Goal: Task Accomplishment & Management: Manage account settings

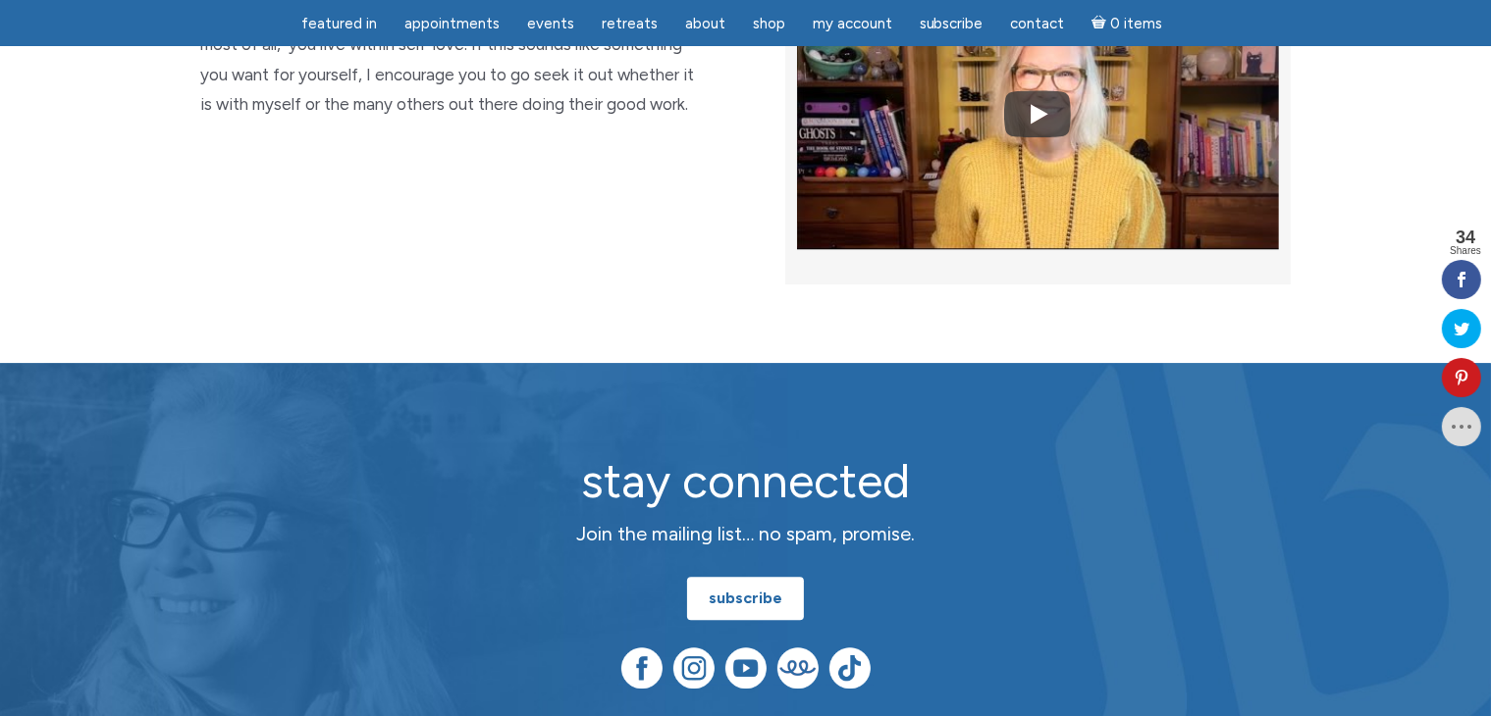
scroll to position [4907, 0]
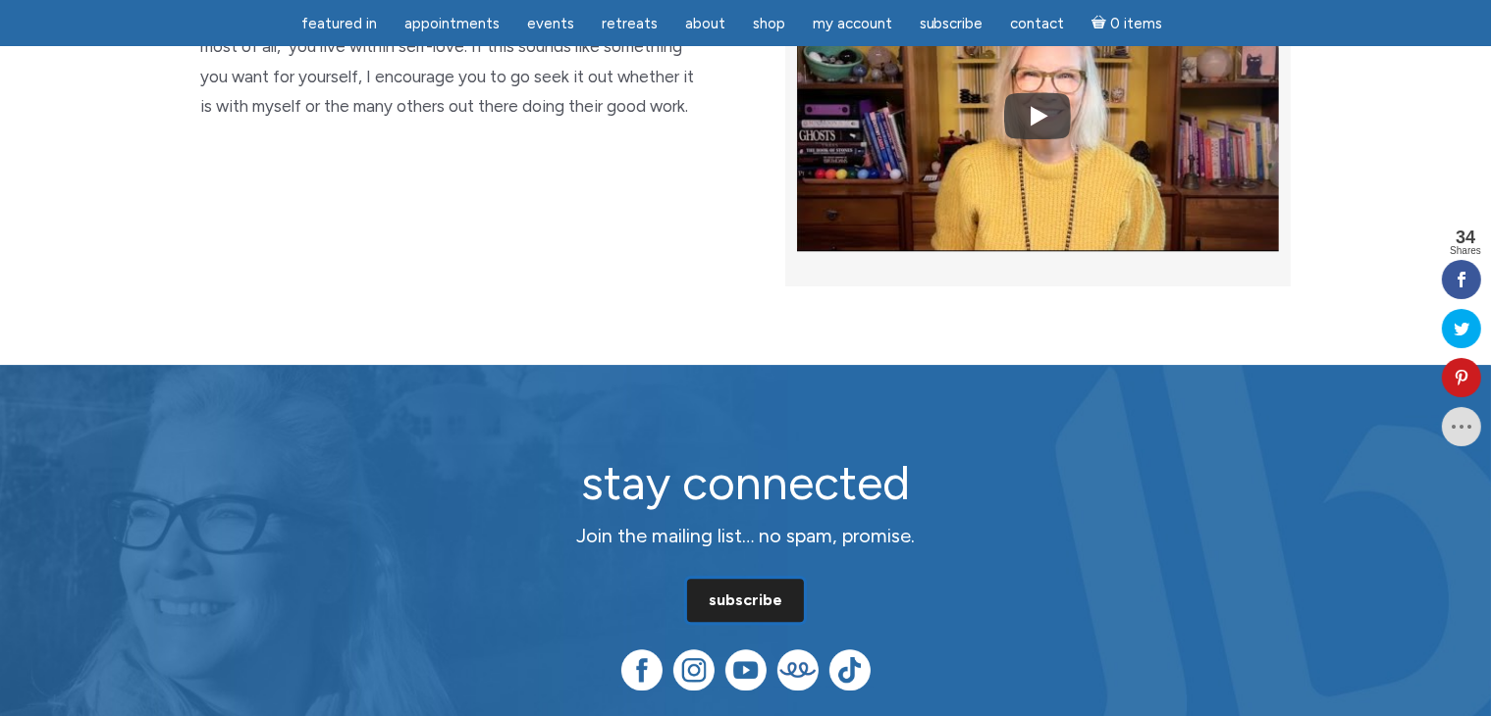
click at [770, 579] on link "subscribe" at bounding box center [745, 600] width 117 height 43
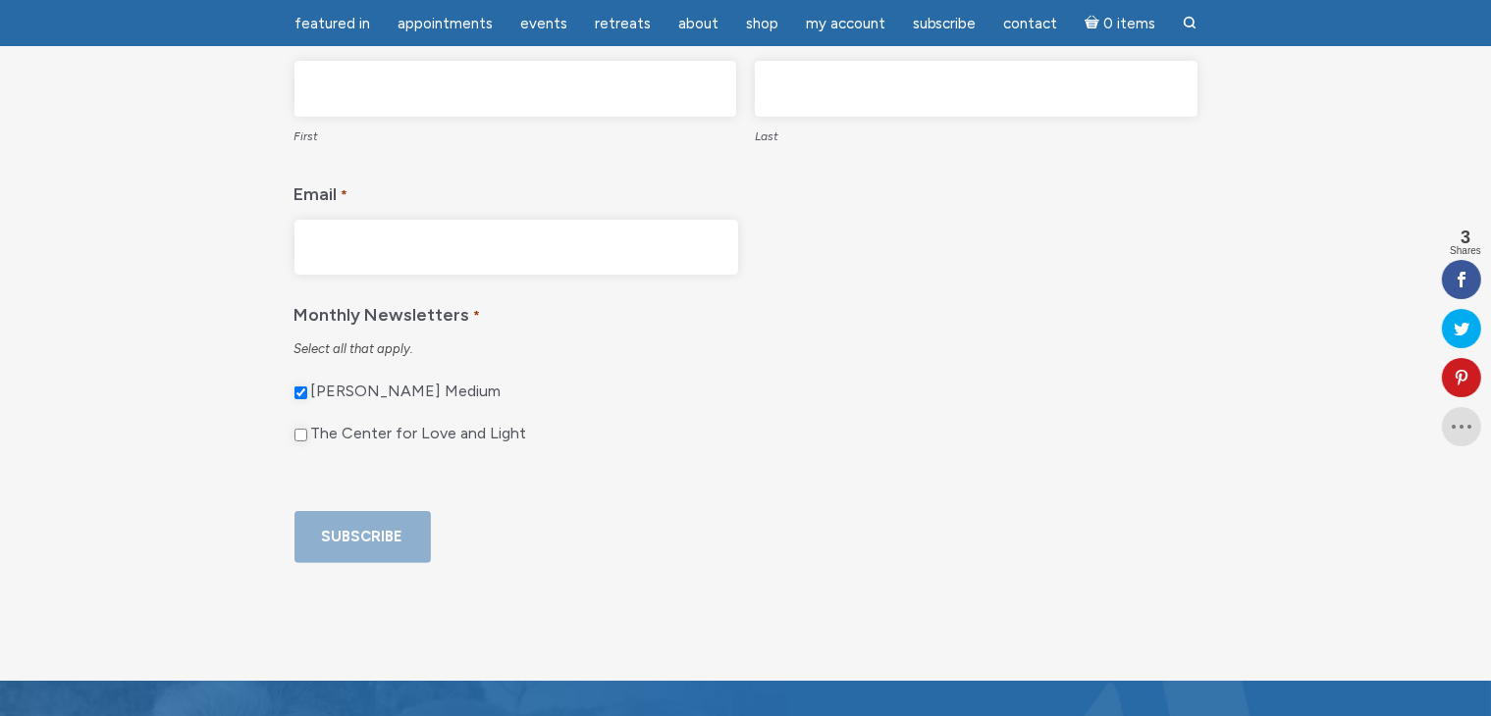
scroll to position [196, 0]
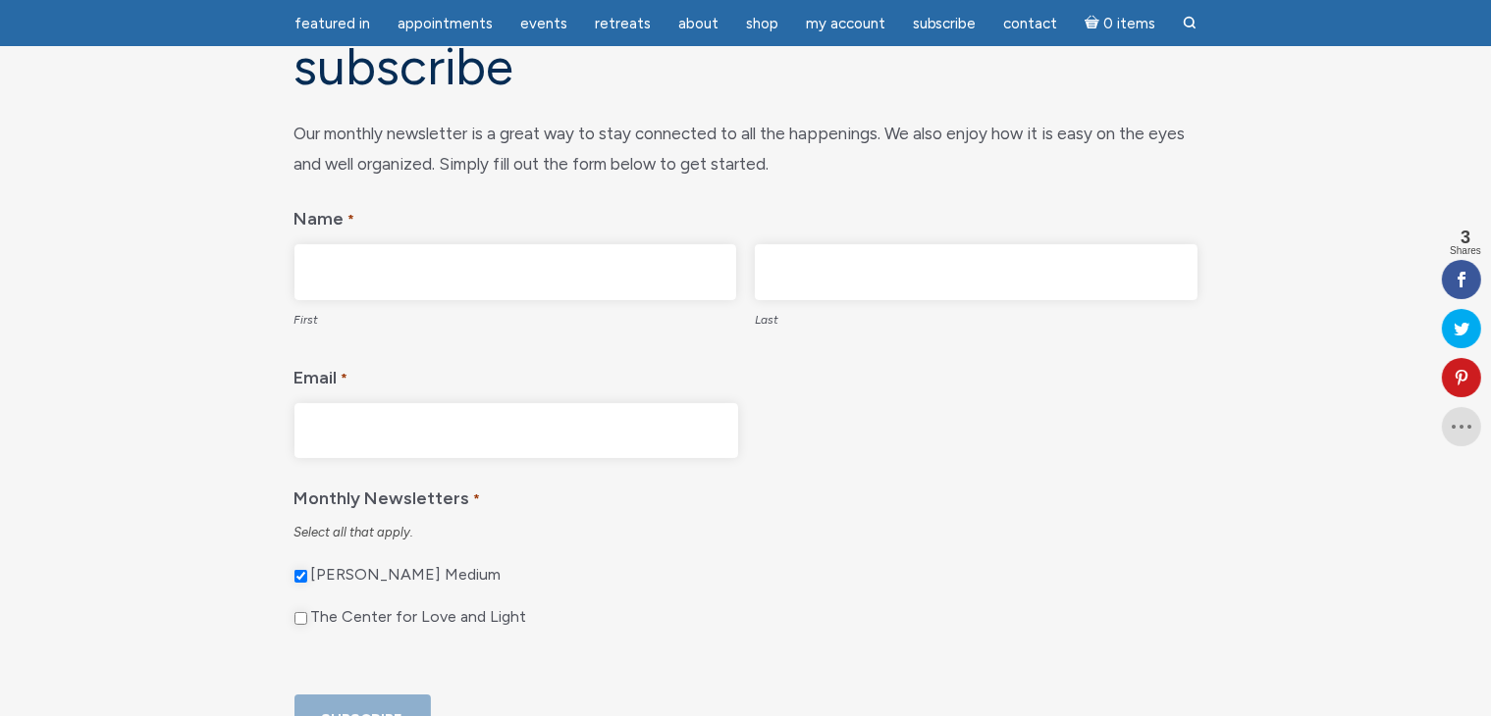
click at [448, 441] on input "Email *" at bounding box center [516, 431] width 444 height 56
drag, startPoint x: 448, startPoint y: 441, endPoint x: 382, endPoint y: 416, distance: 70.2
click at [387, 418] on input "Email *" at bounding box center [516, 431] width 444 height 56
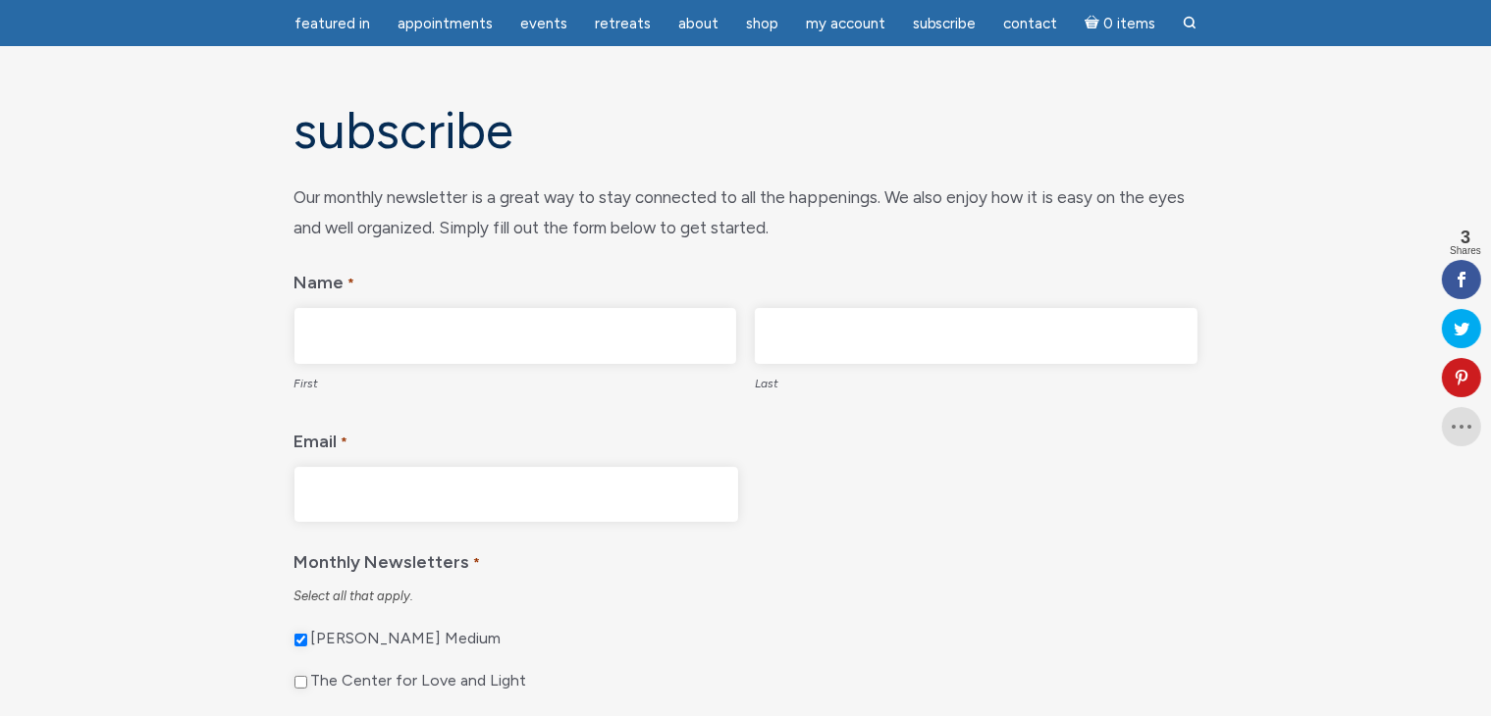
scroll to position [98, 0]
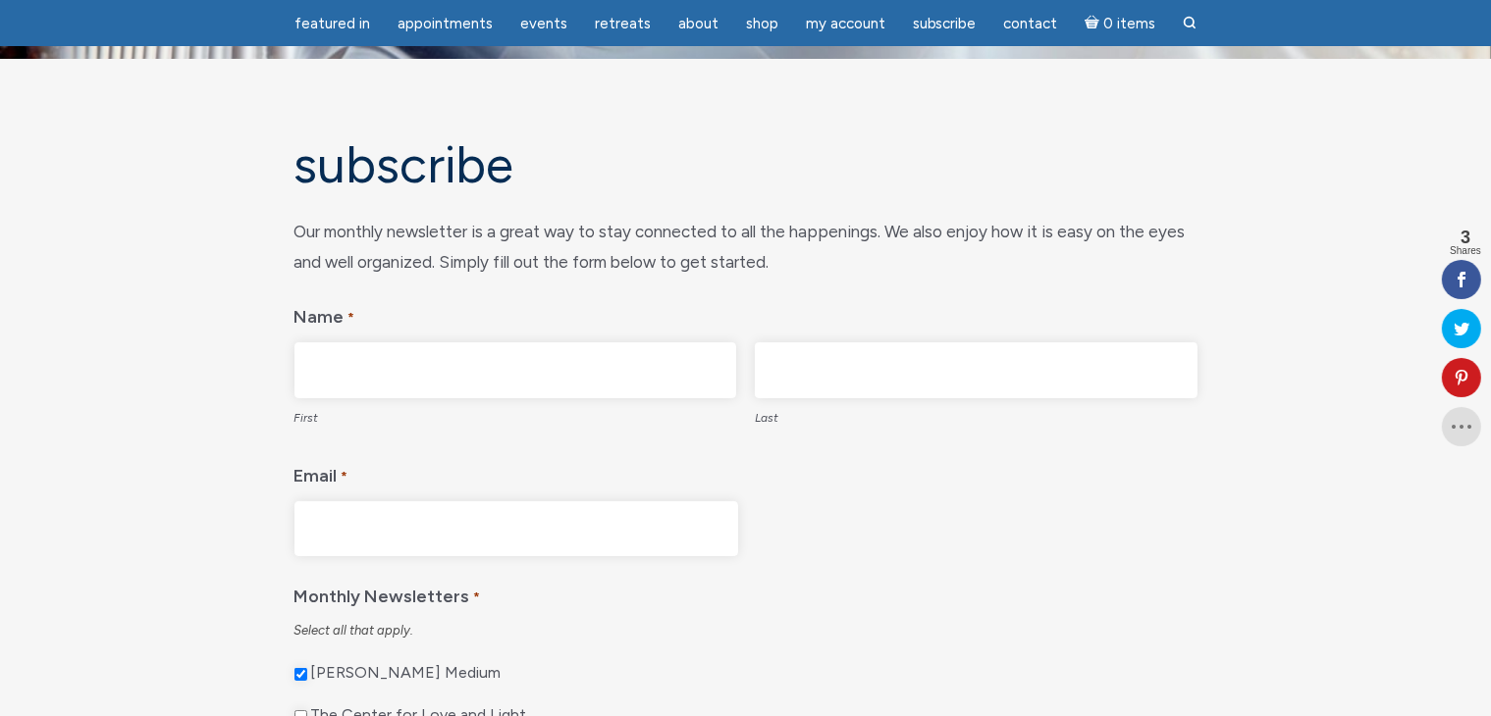
click at [423, 362] on input "First" at bounding box center [515, 371] width 443 height 56
type input "Nurjamal"
click at [814, 377] on input "Last" at bounding box center [976, 371] width 443 height 56
type input "SYDYKOVA"
click at [598, 522] on input "Email *" at bounding box center [516, 530] width 444 height 56
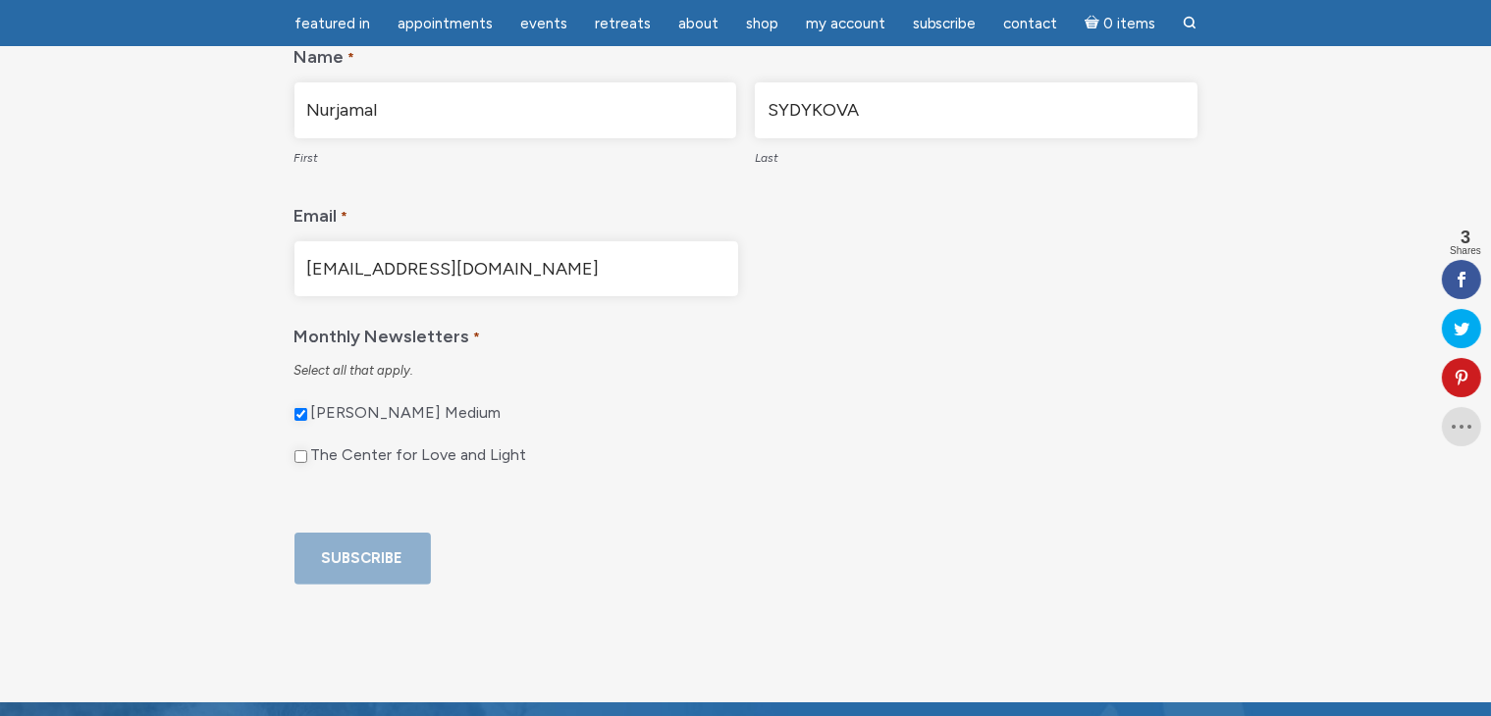
scroll to position [393, 0]
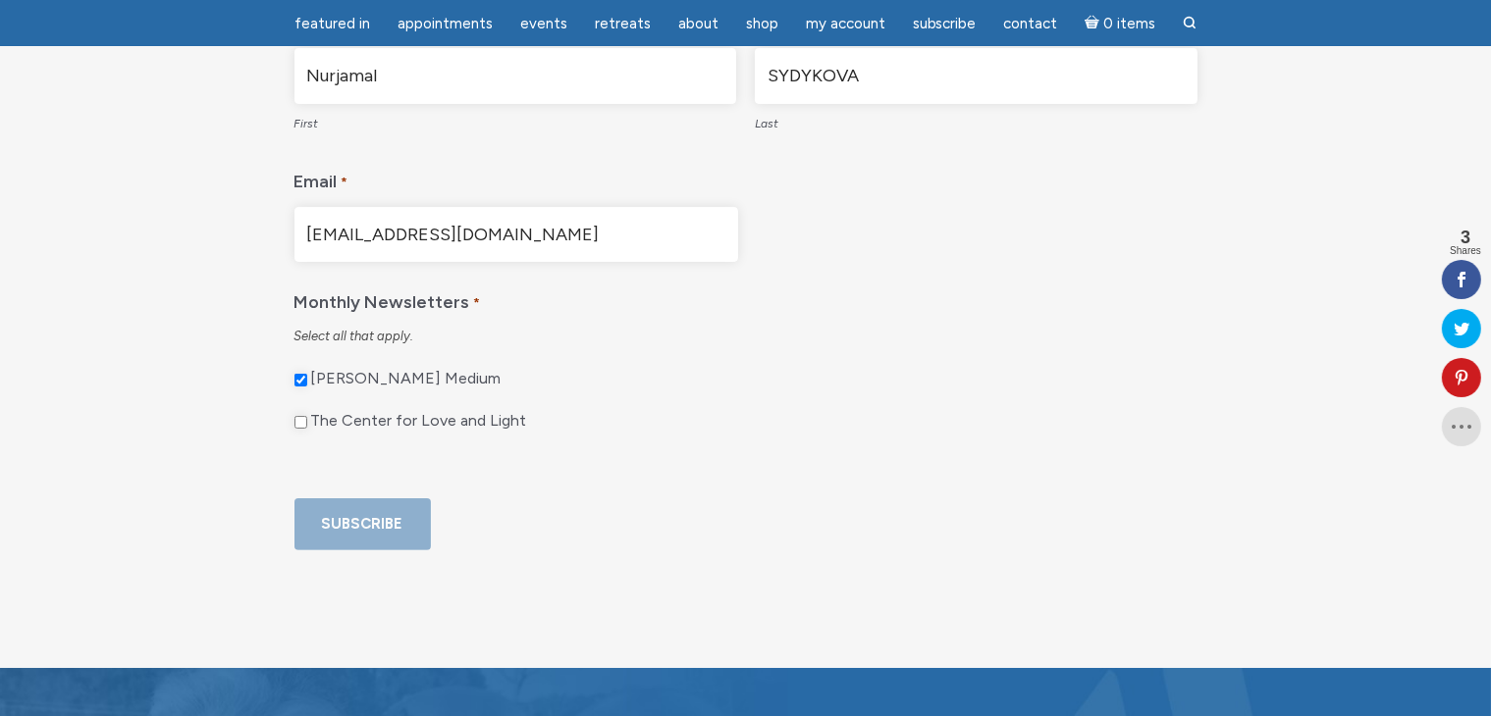
type input "N.SYDYKOVA@YAHOO.COM"
click at [302, 420] on input "The Center for Love and Light" at bounding box center [300, 422] width 13 height 13
checkbox input "true"
click at [331, 551] on input "Subscribe" at bounding box center [362, 525] width 136 height 52
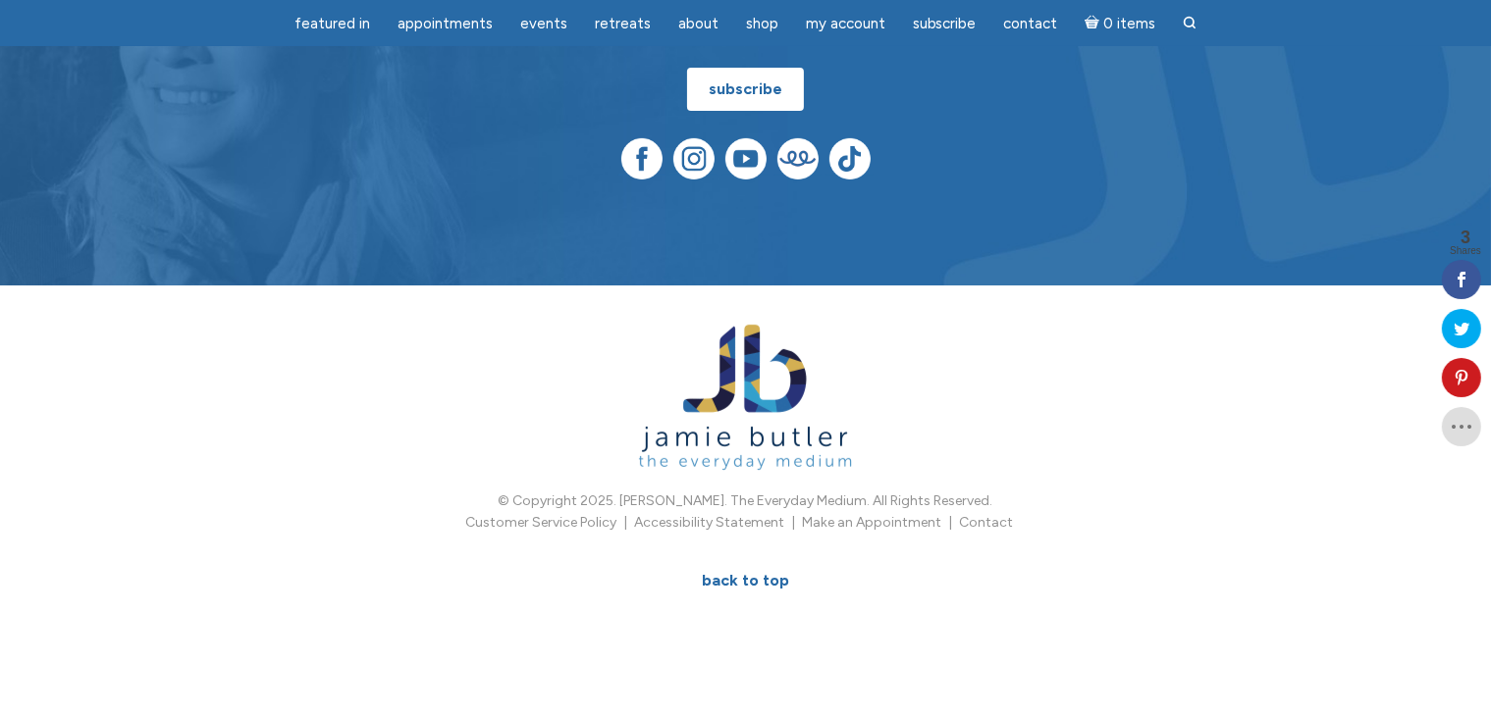
scroll to position [691, 0]
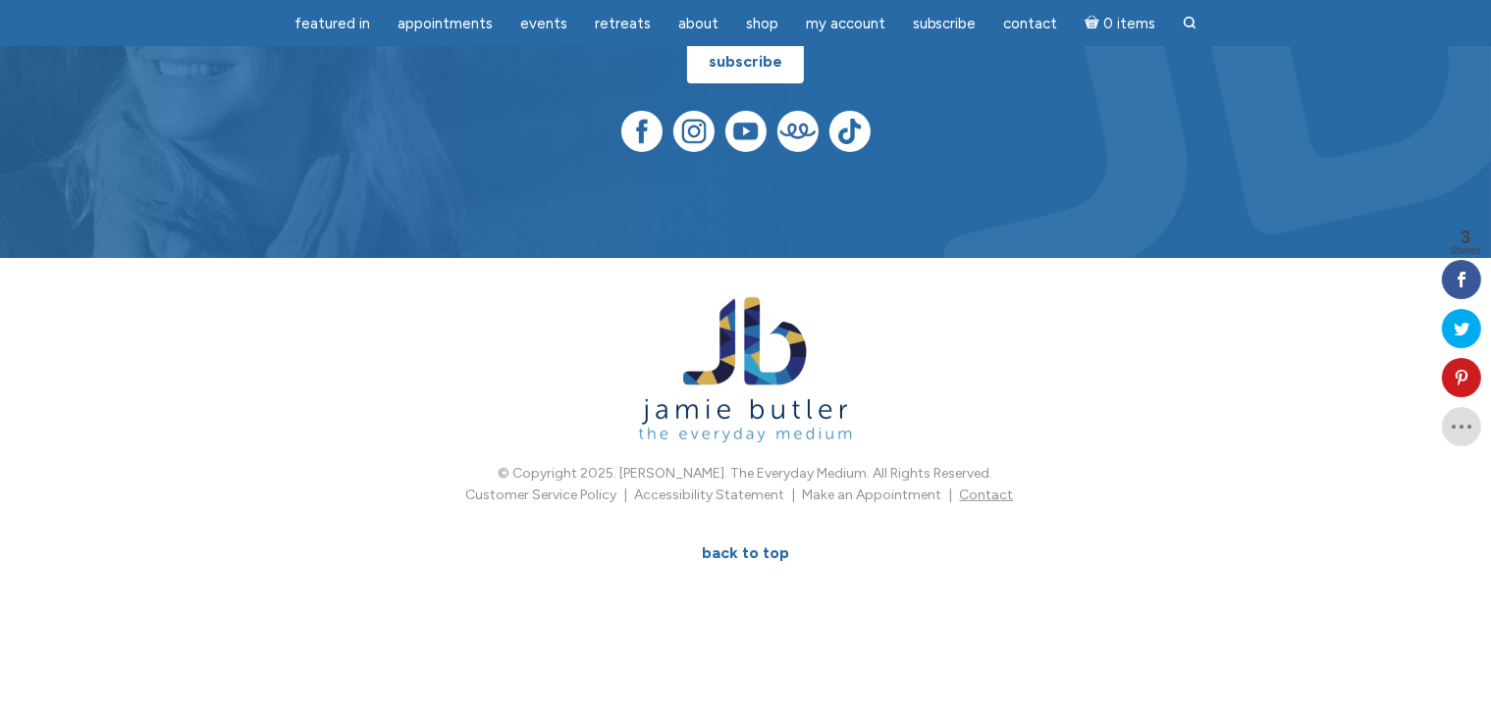
click at [1001, 501] on link "Contact" at bounding box center [987, 495] width 54 height 17
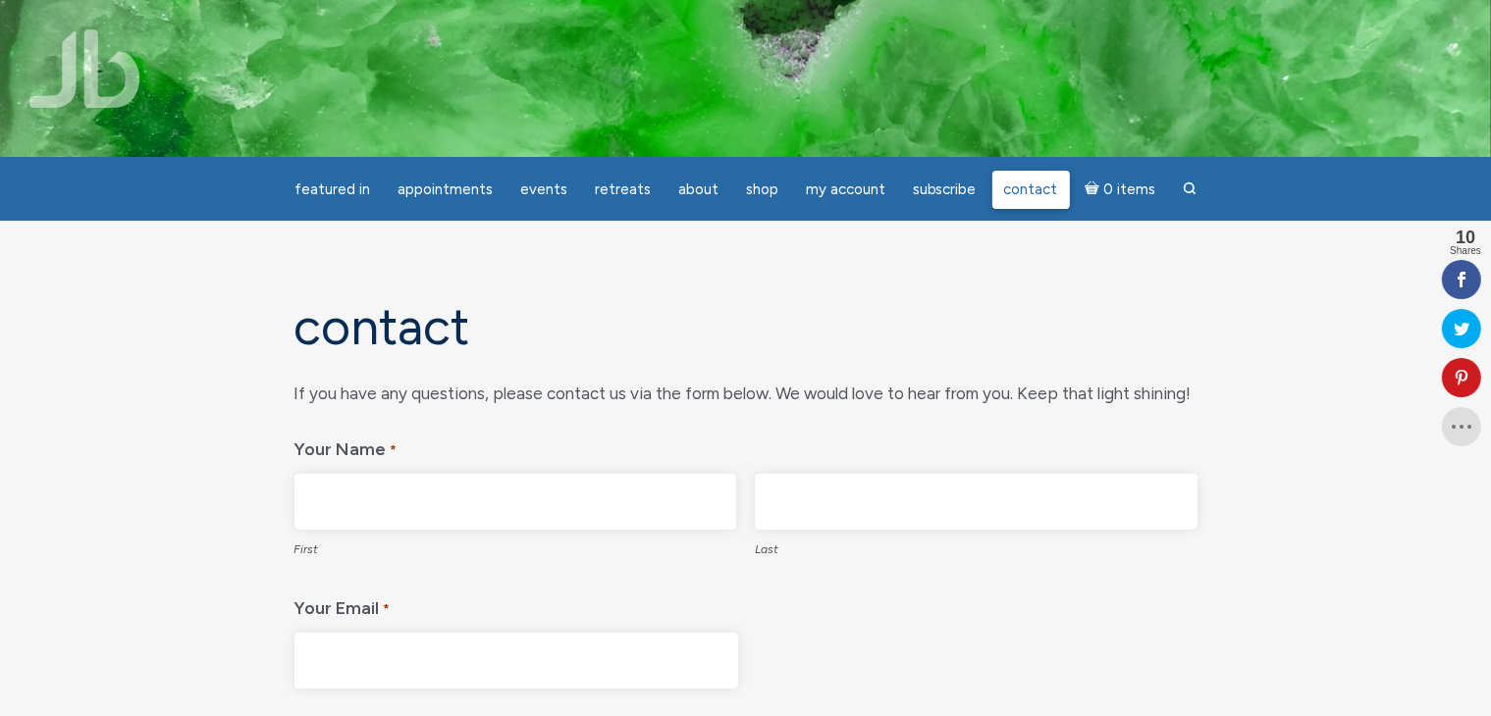
click at [1034, 193] on span "Contact" at bounding box center [1031, 190] width 54 height 18
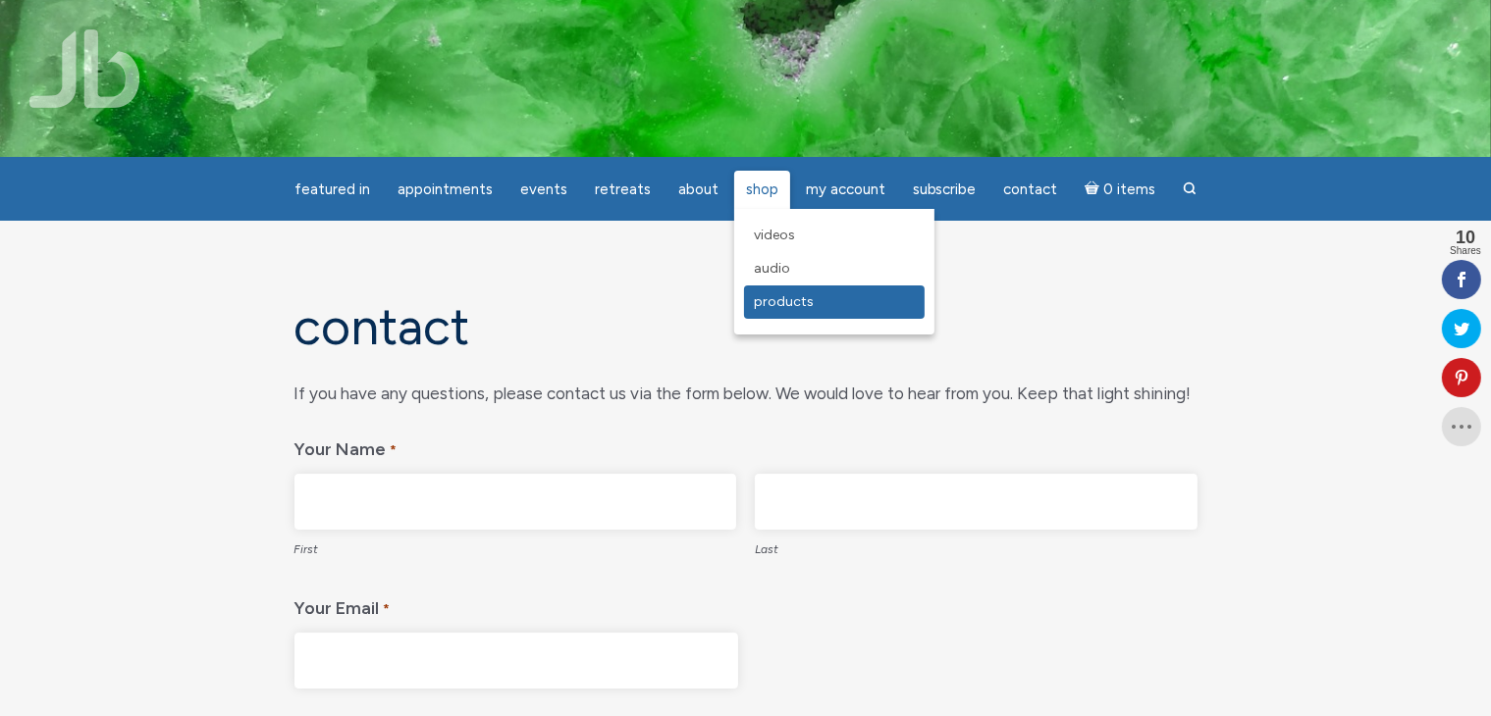
click at [759, 304] on span "Products" at bounding box center [784, 301] width 60 height 17
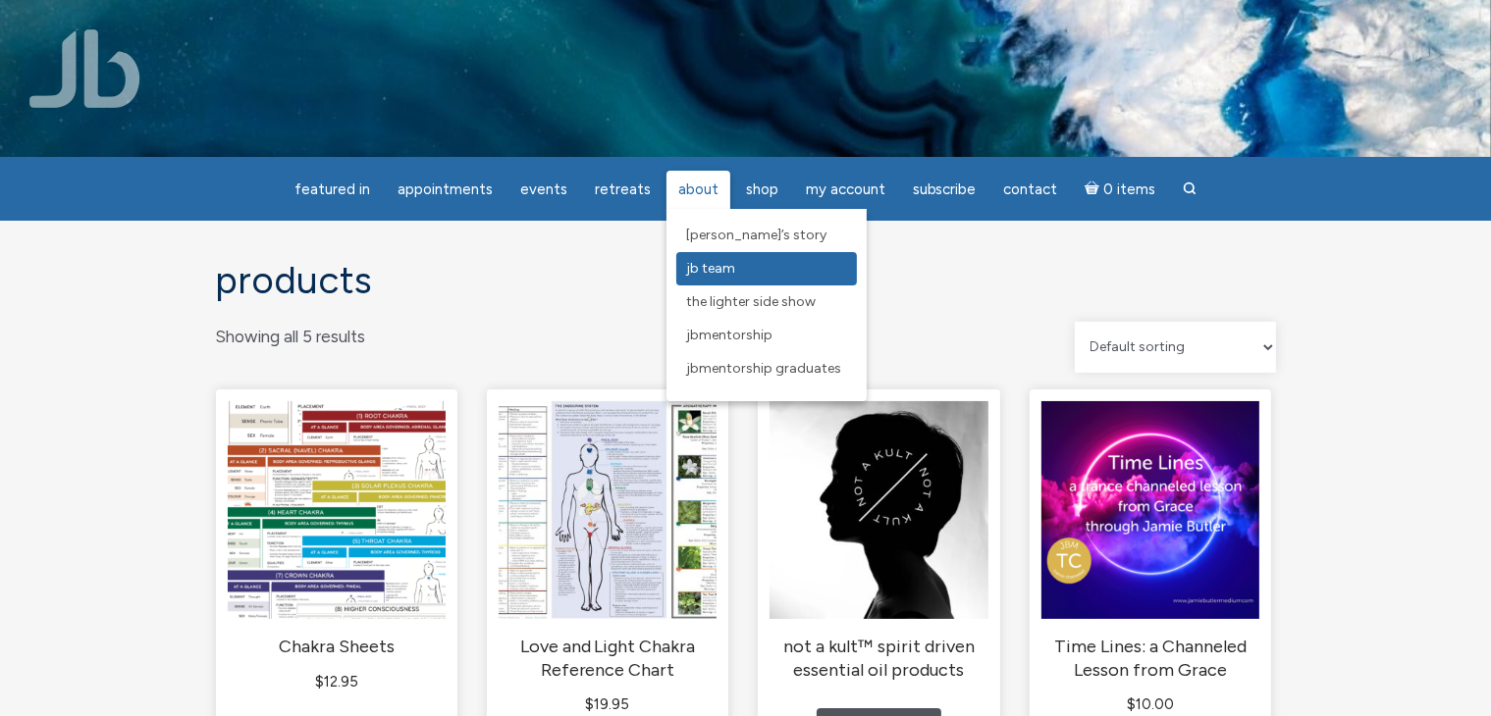
click at [695, 266] on span "JB Team" at bounding box center [710, 268] width 49 height 17
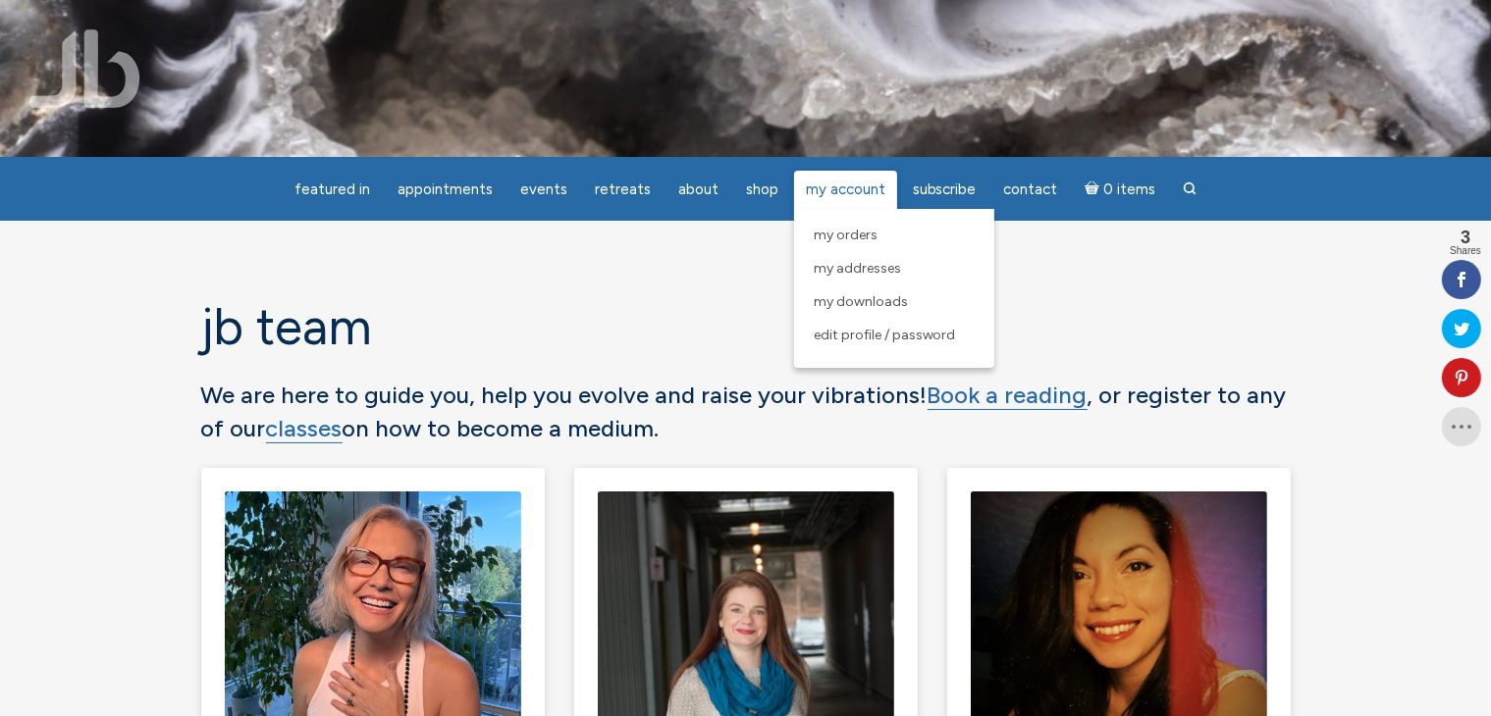
click at [858, 186] on span "My Account" at bounding box center [846, 190] width 80 height 18
click at [840, 183] on span "My Account" at bounding box center [846, 190] width 80 height 18
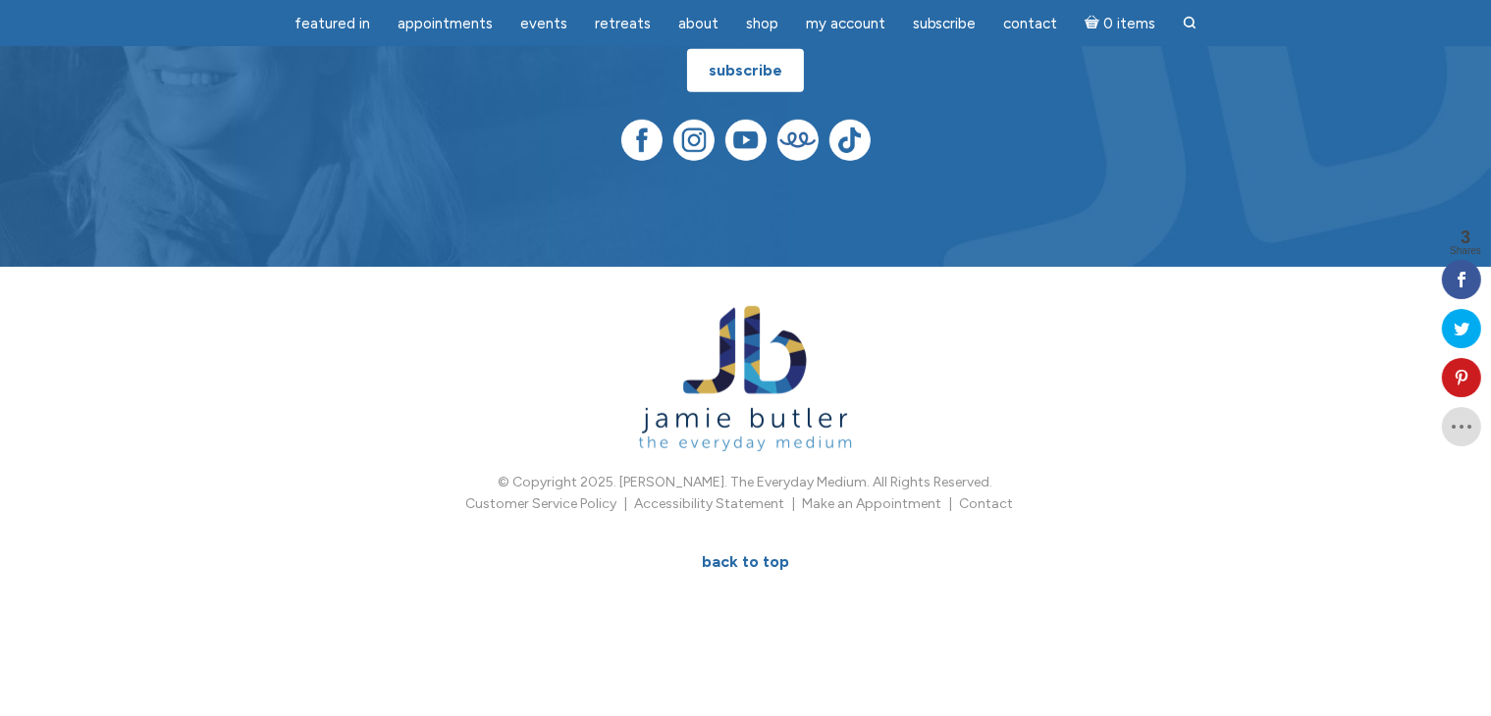
scroll to position [1222, 0]
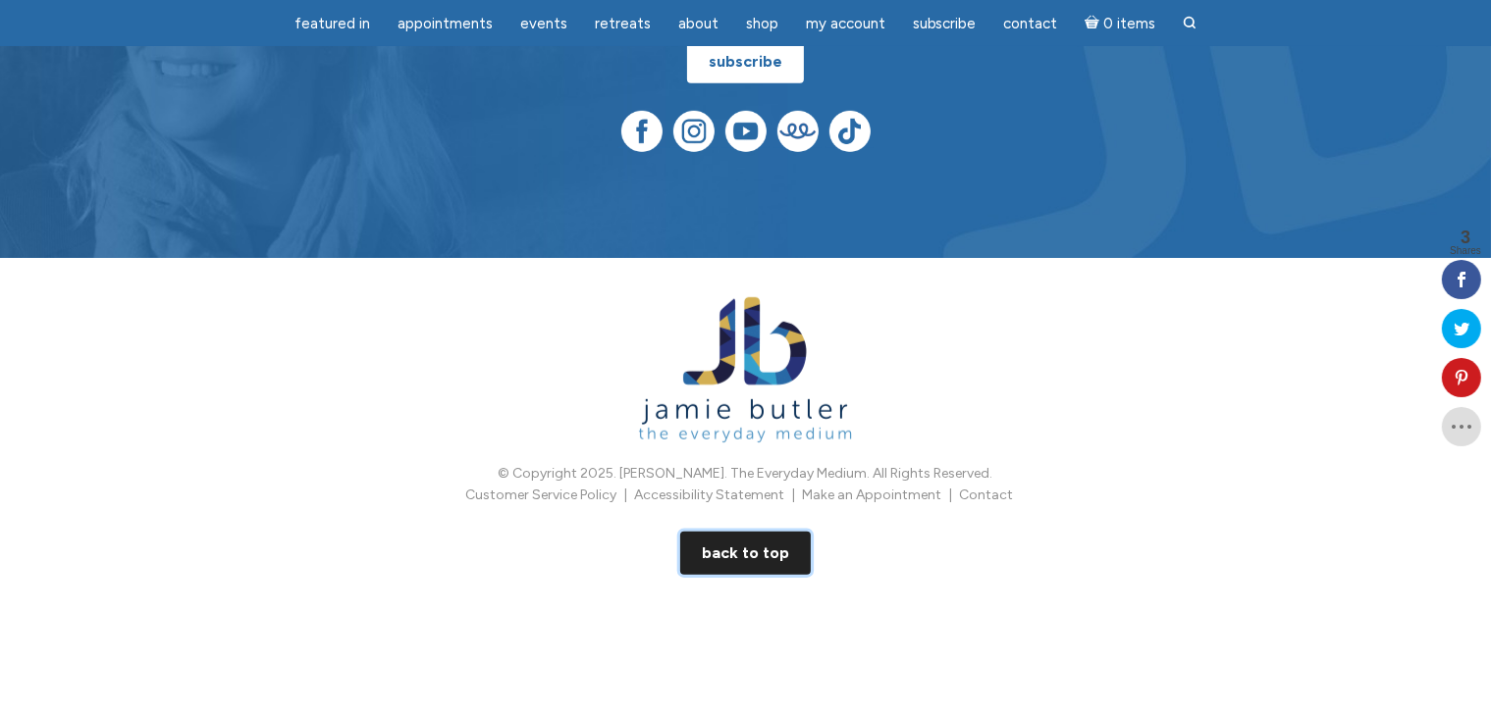
click at [707, 544] on link "BACK TO TOP" at bounding box center [745, 553] width 131 height 43
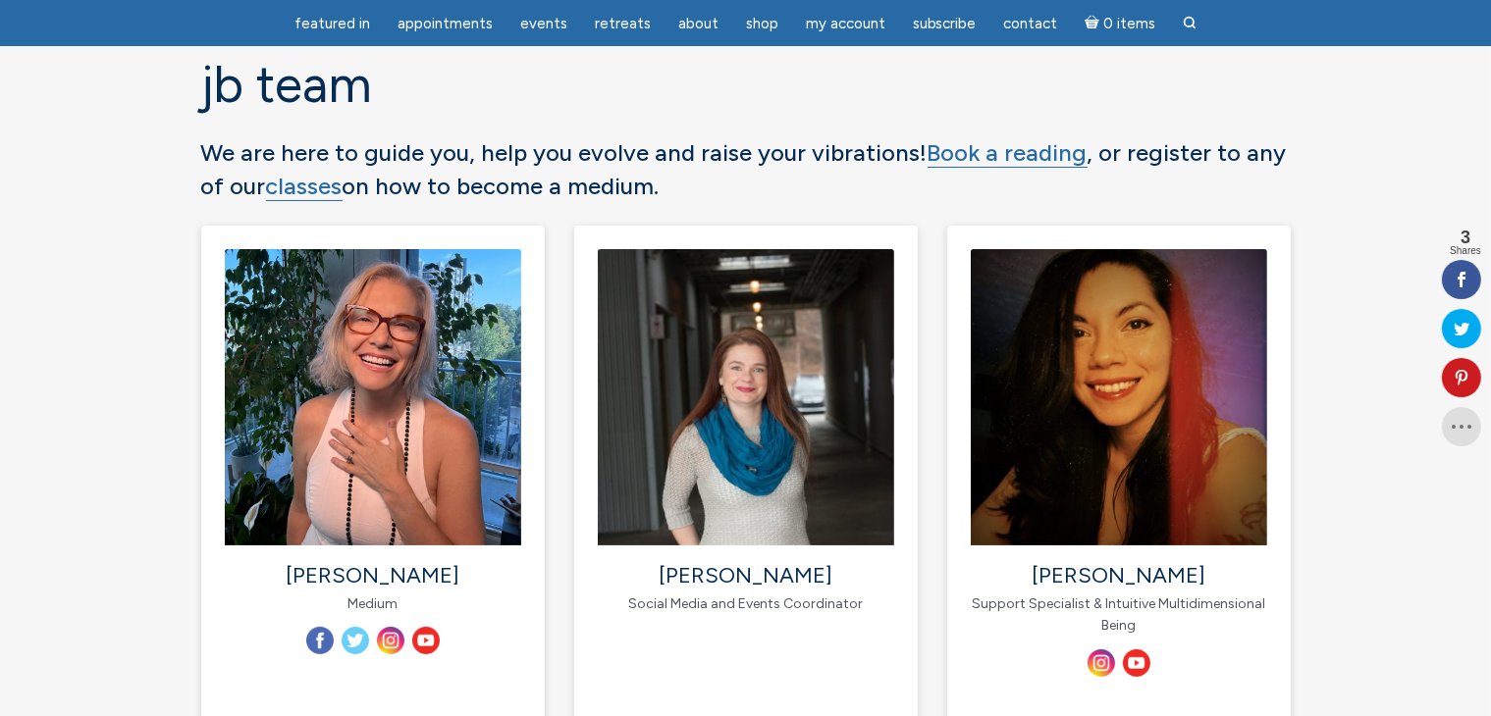
scroll to position [196, 0]
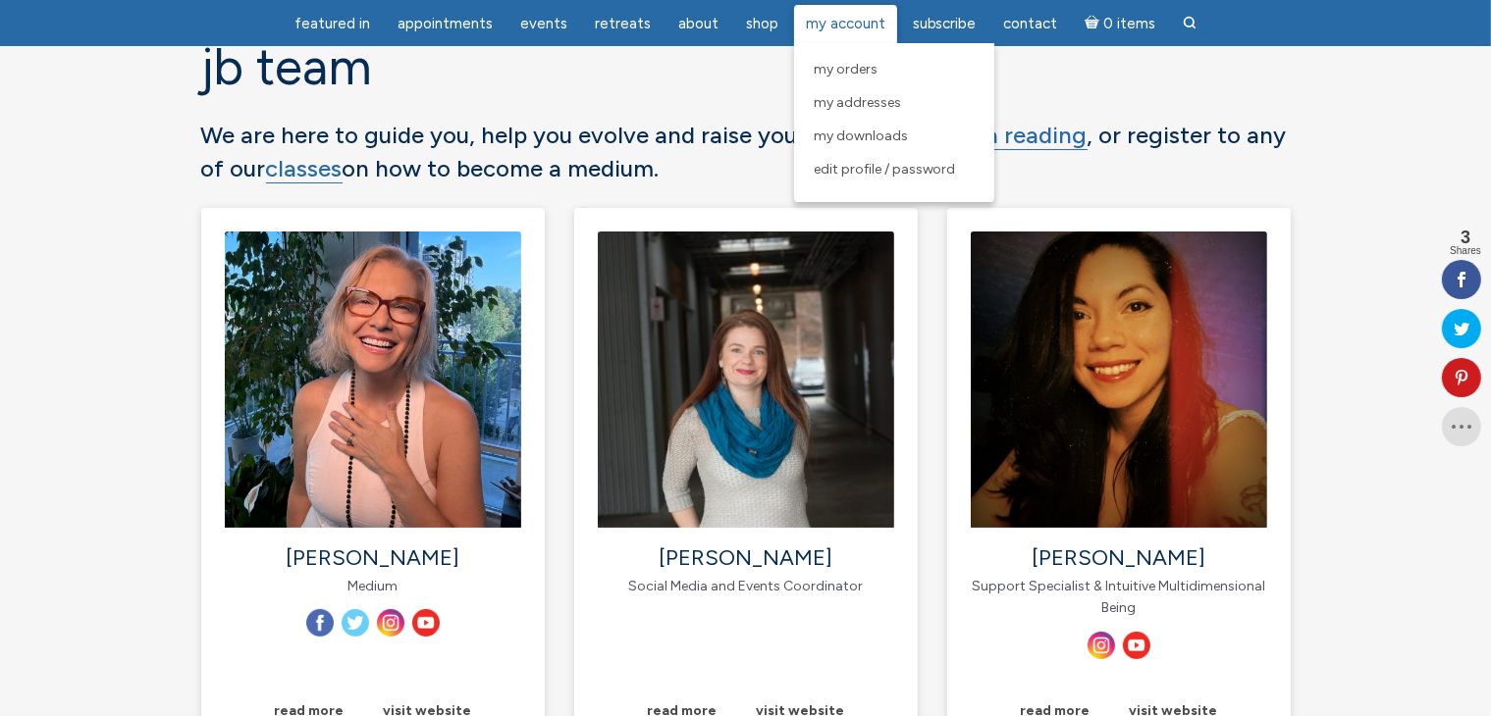
click at [859, 27] on span "My Account" at bounding box center [846, 24] width 80 height 18
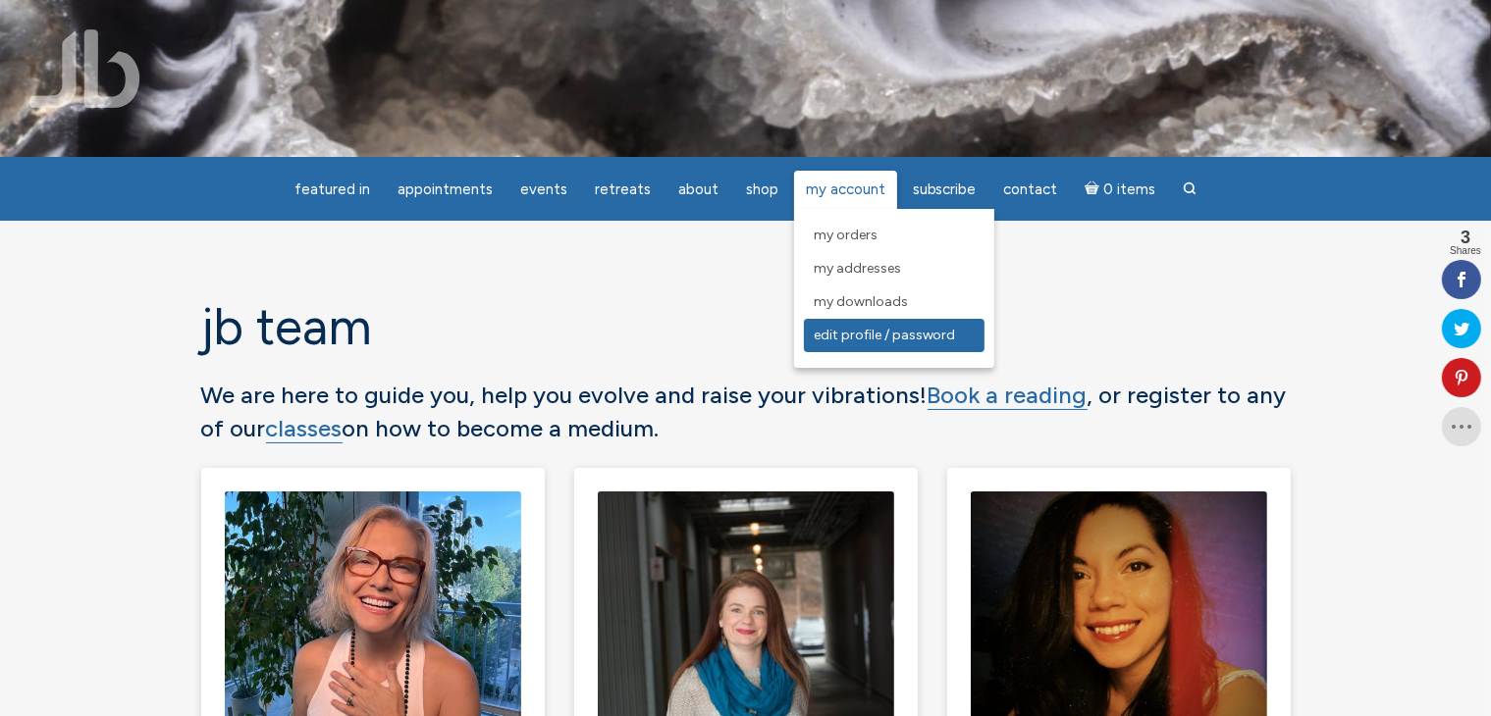
click at [840, 331] on span "Edit Profile / Password" at bounding box center [885, 335] width 142 height 17
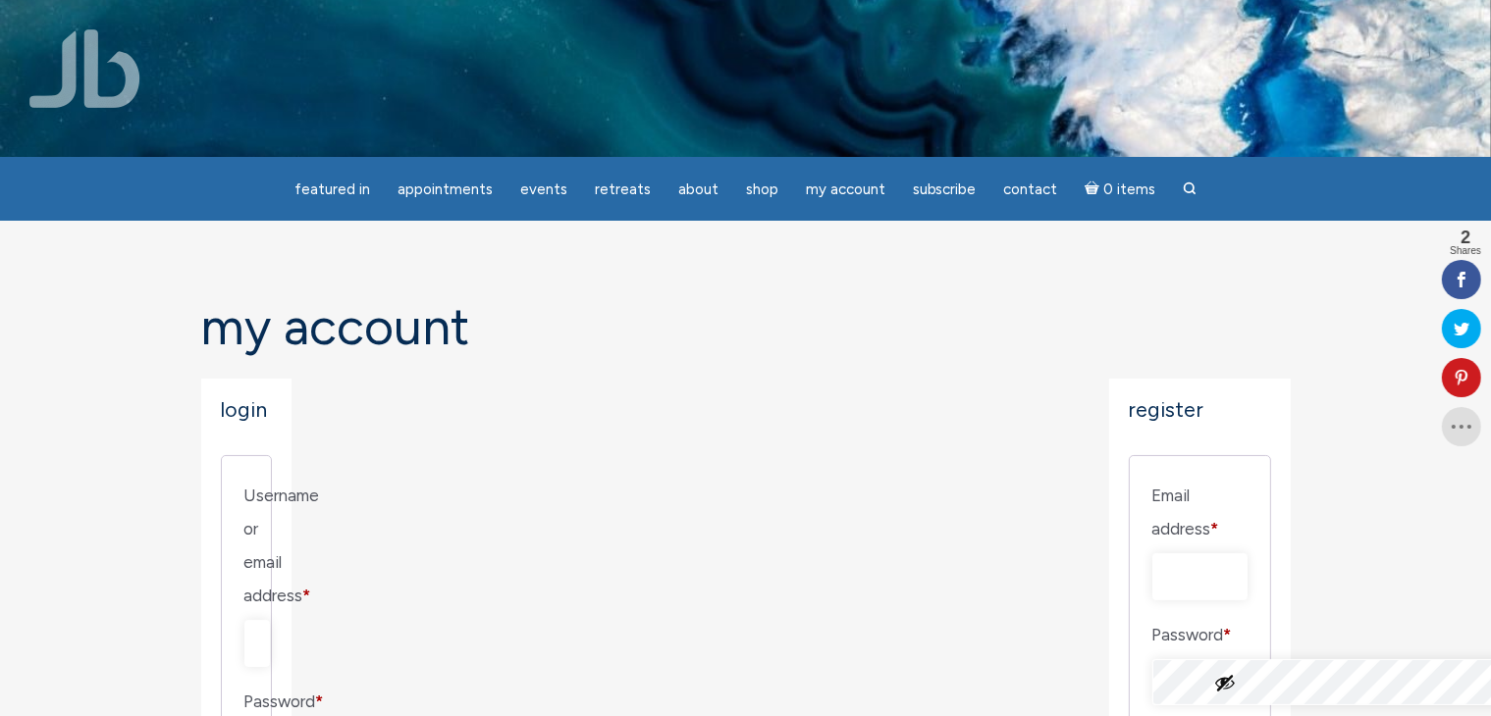
click at [1152, 557] on input "Email address * Required" at bounding box center [1199, 577] width 95 height 47
type input "[EMAIL_ADDRESS][DOMAIN_NAME]"
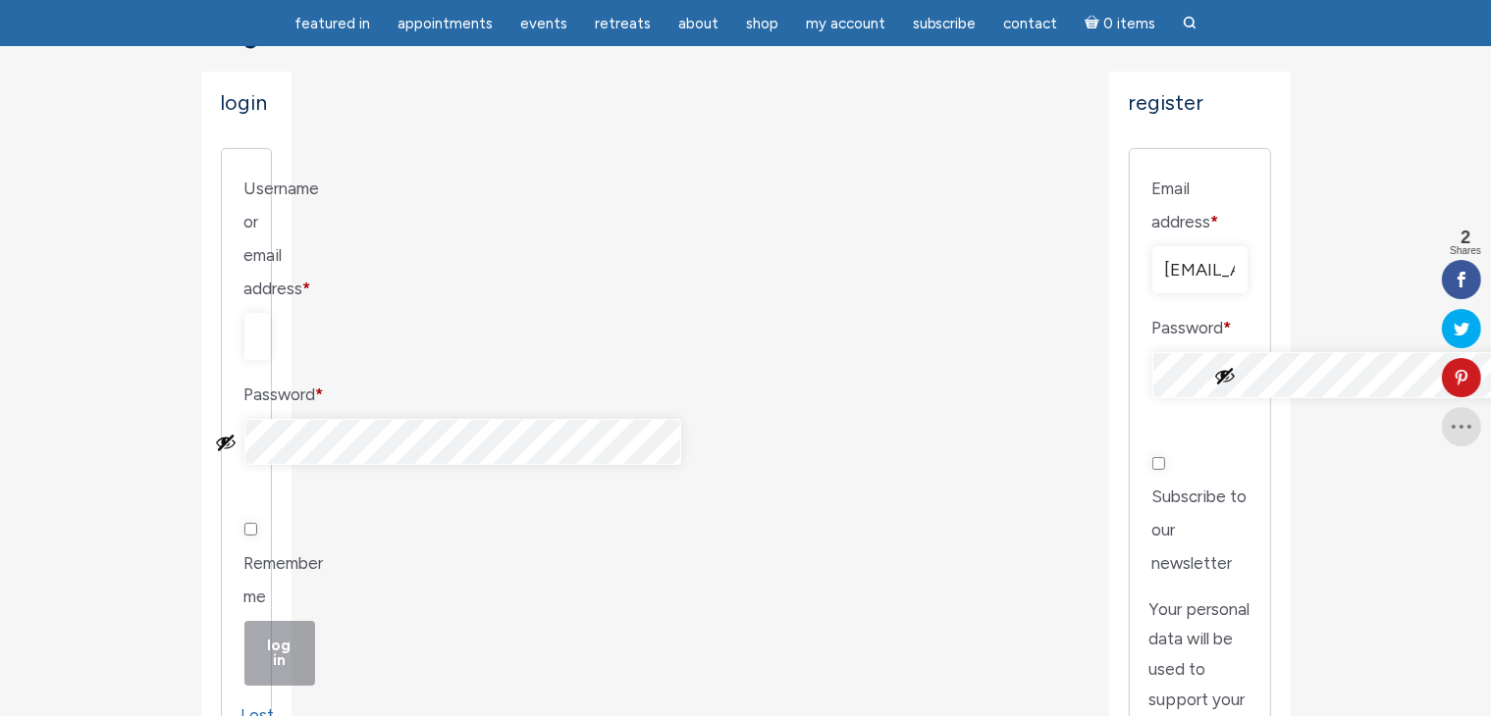
scroll to position [294, 0]
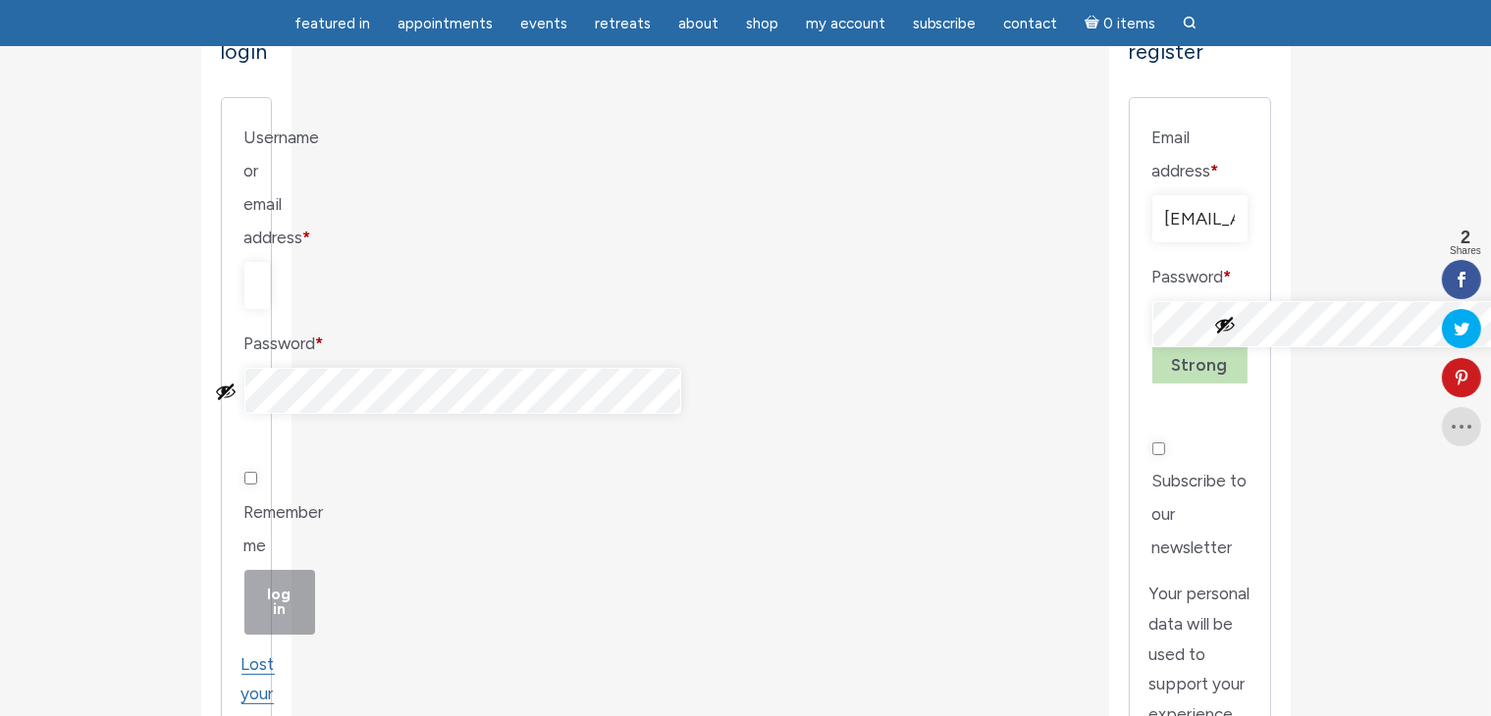
click at [1152, 455] on input "Subscribe to our newsletter" at bounding box center [1158, 449] width 13 height 13
checkbox input "true"
click at [1231, 314] on button "Show password" at bounding box center [1225, 325] width 22 height 22
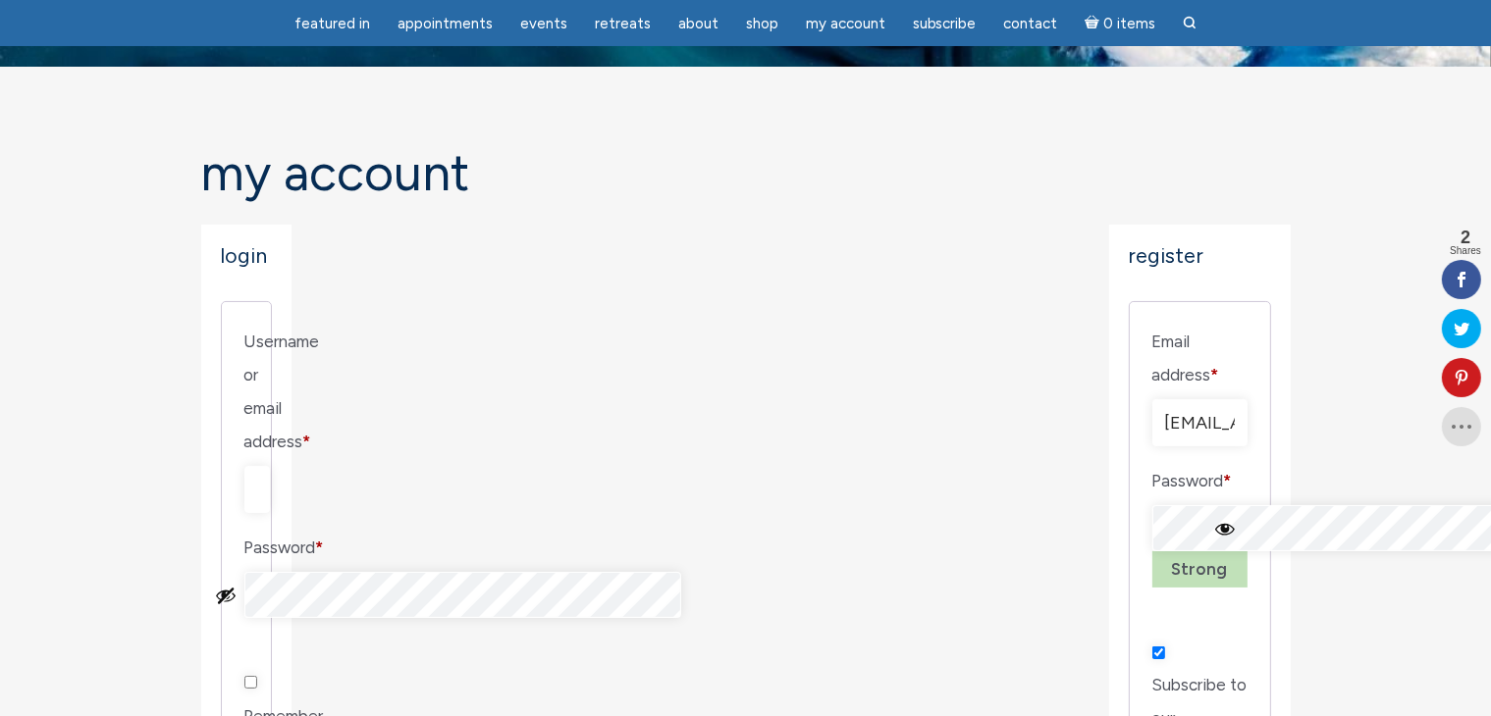
scroll to position [0, 0]
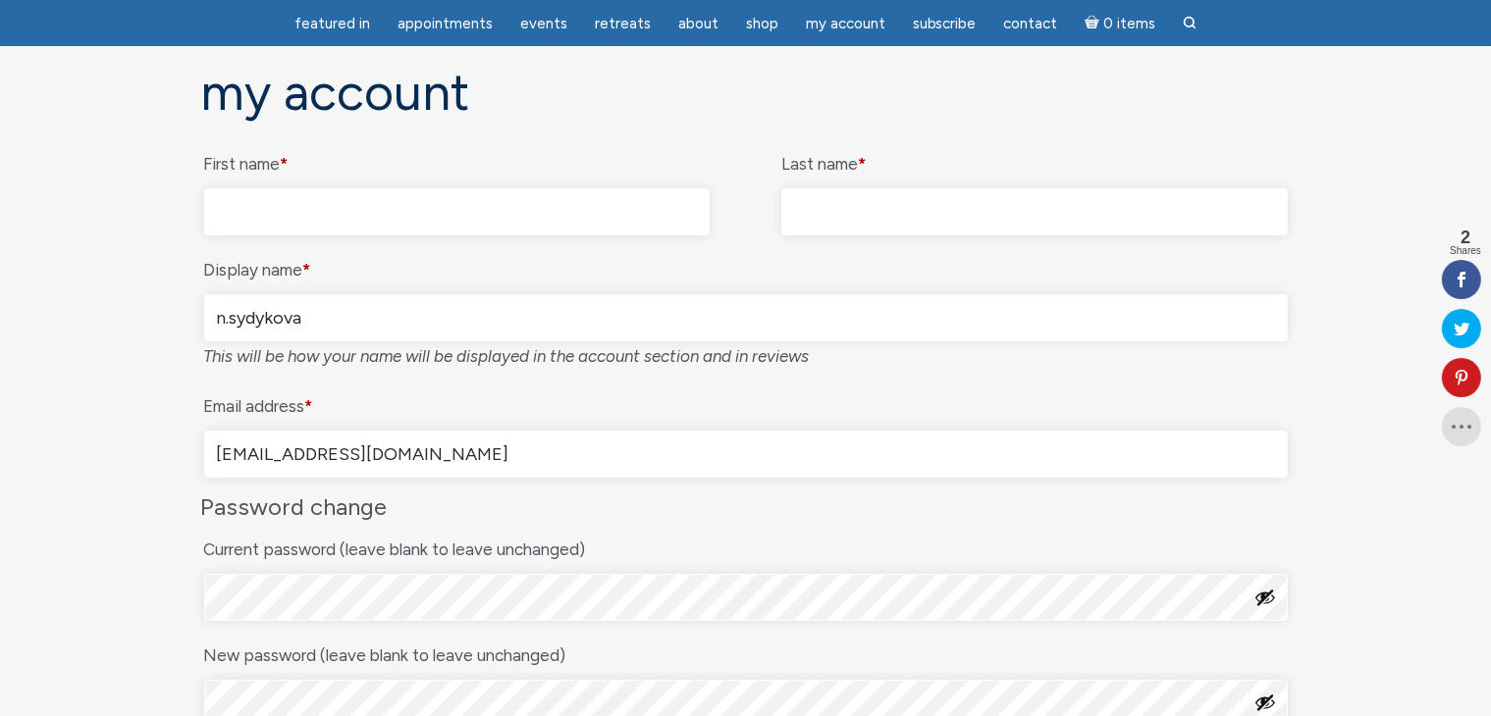
scroll to position [196, 0]
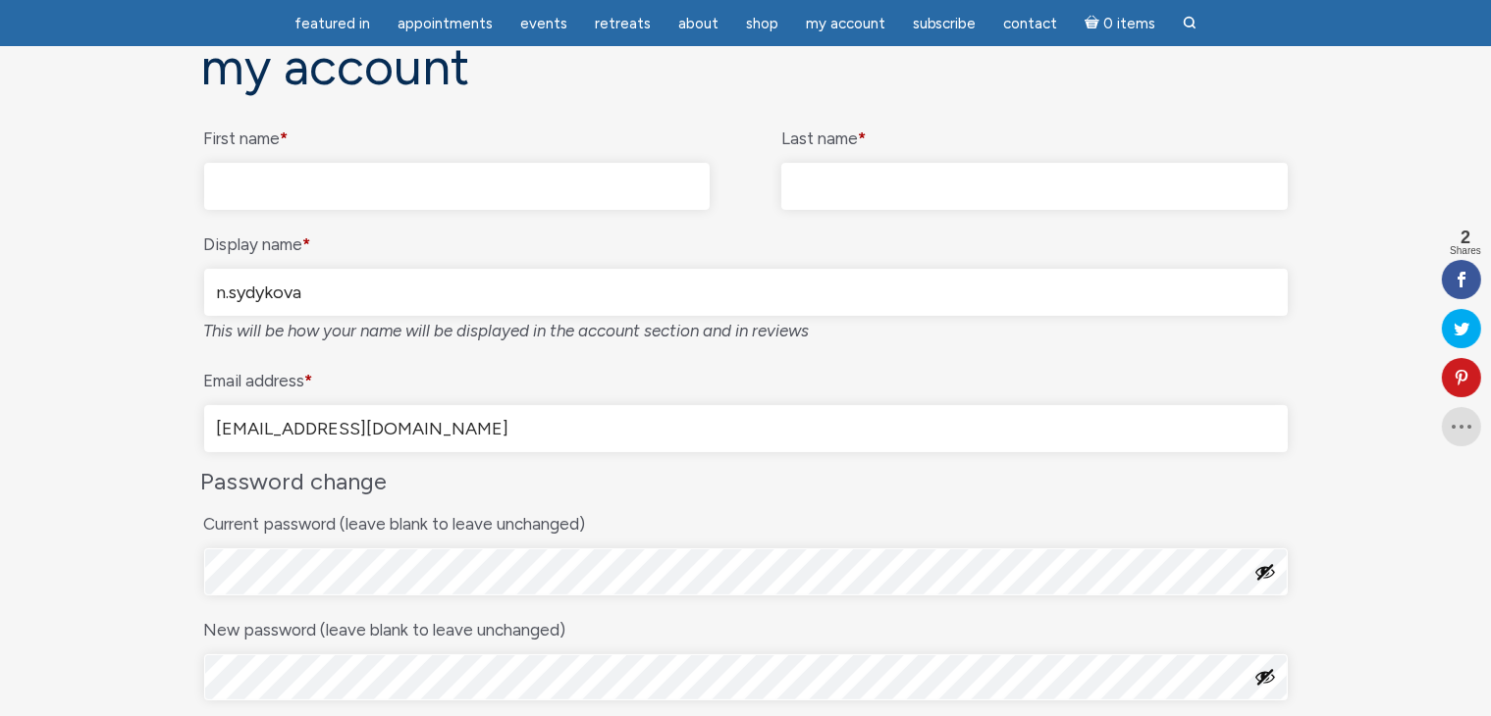
click at [423, 183] on input "First name *" at bounding box center [457, 186] width 506 height 47
type input "Nurjamal"
click at [865, 177] on input "Last name *" at bounding box center [1034, 186] width 506 height 47
type input "SYDYKOVA"
click at [560, 287] on input "n.sydykova" at bounding box center [746, 292] width 1084 height 47
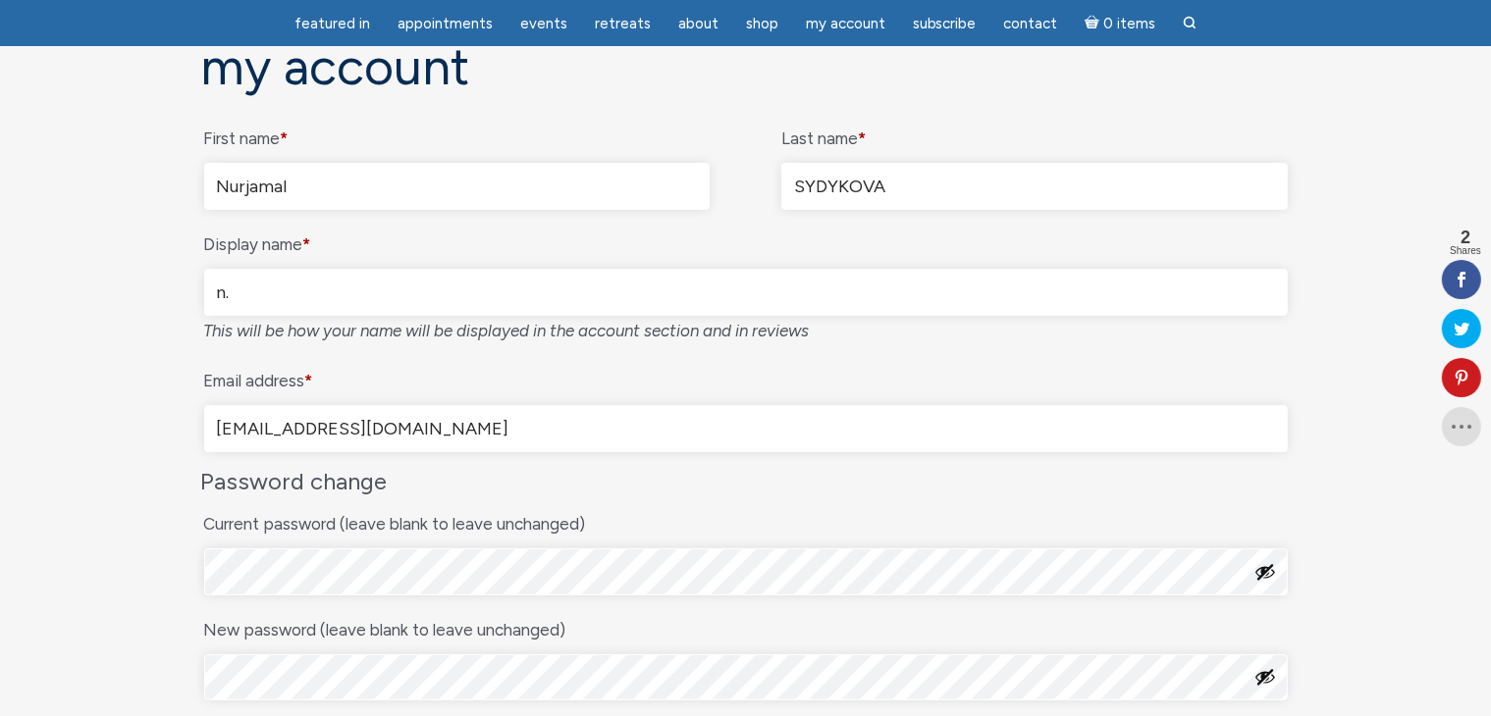
type input "n"
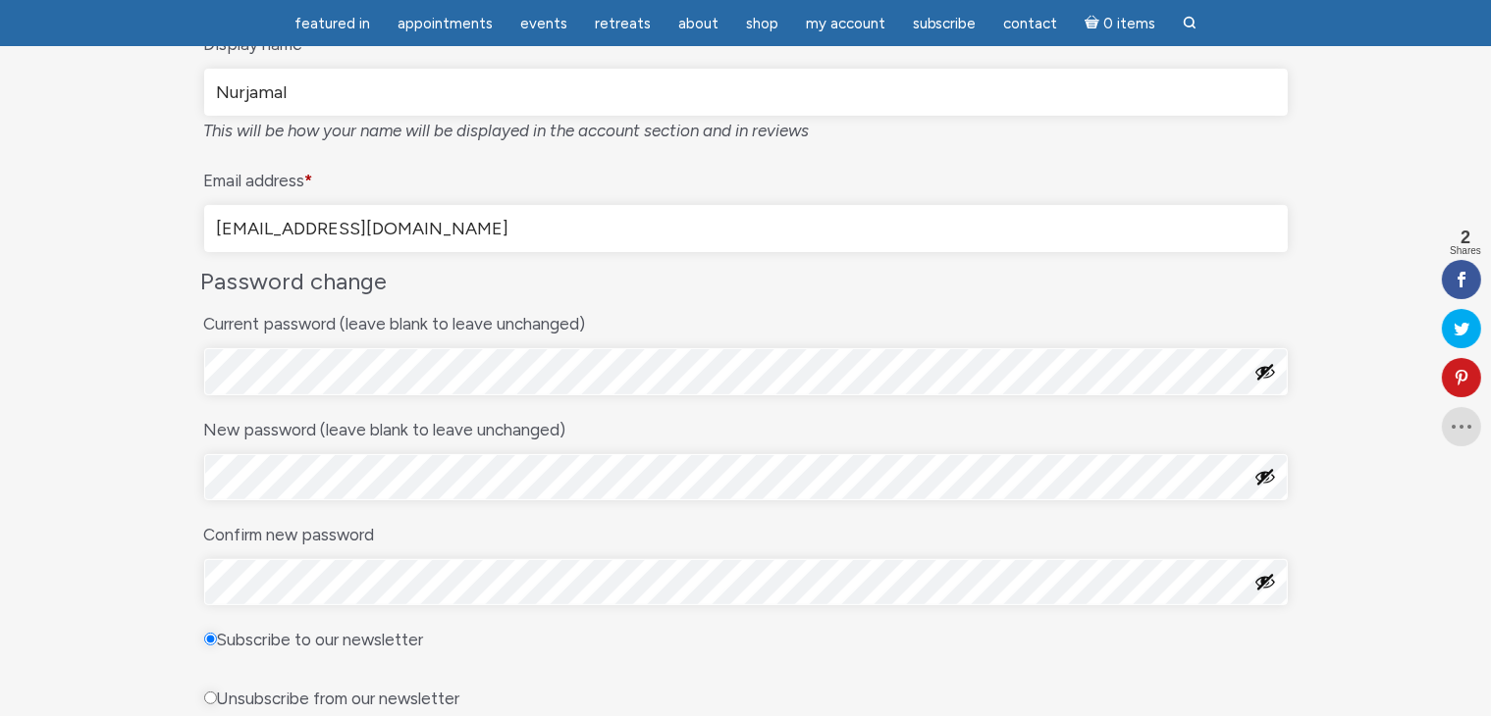
scroll to position [491, 0]
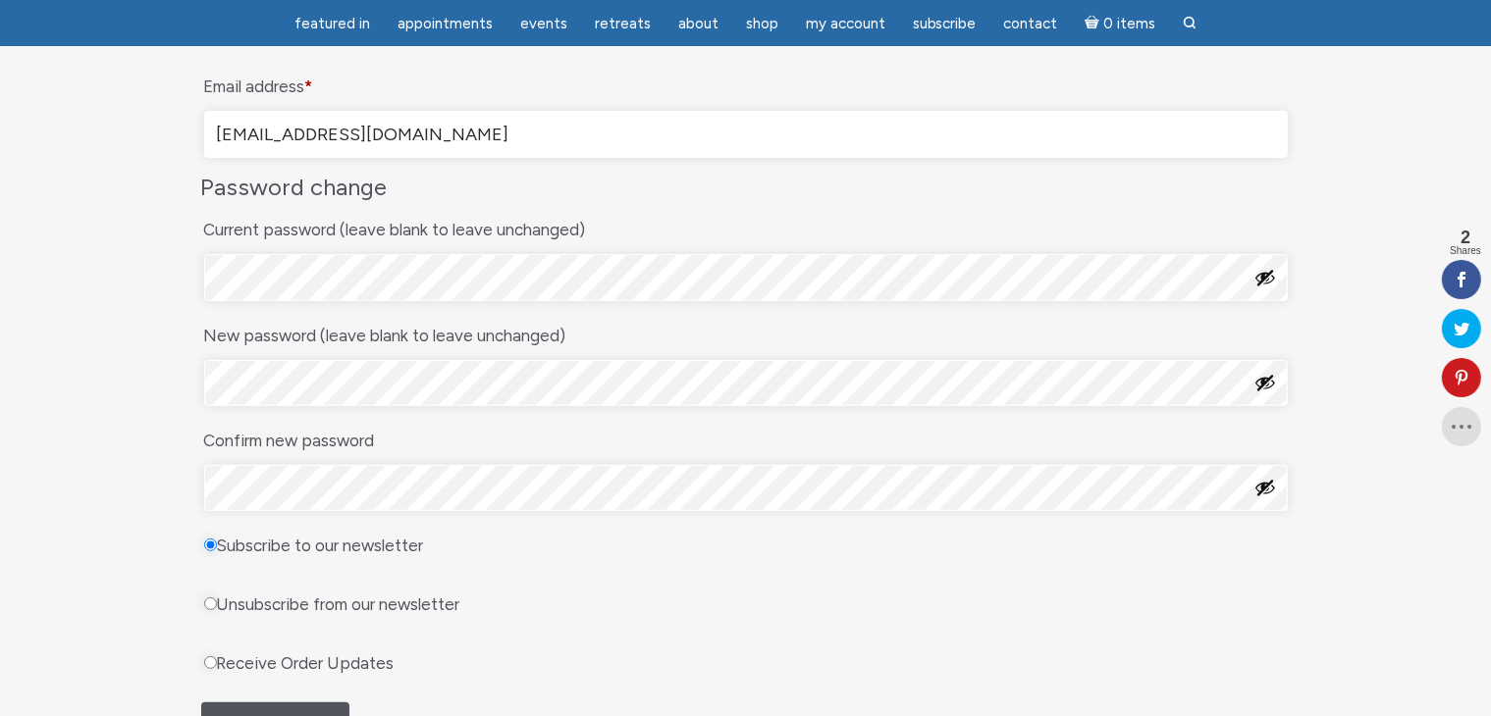
type input "Nurjamal"
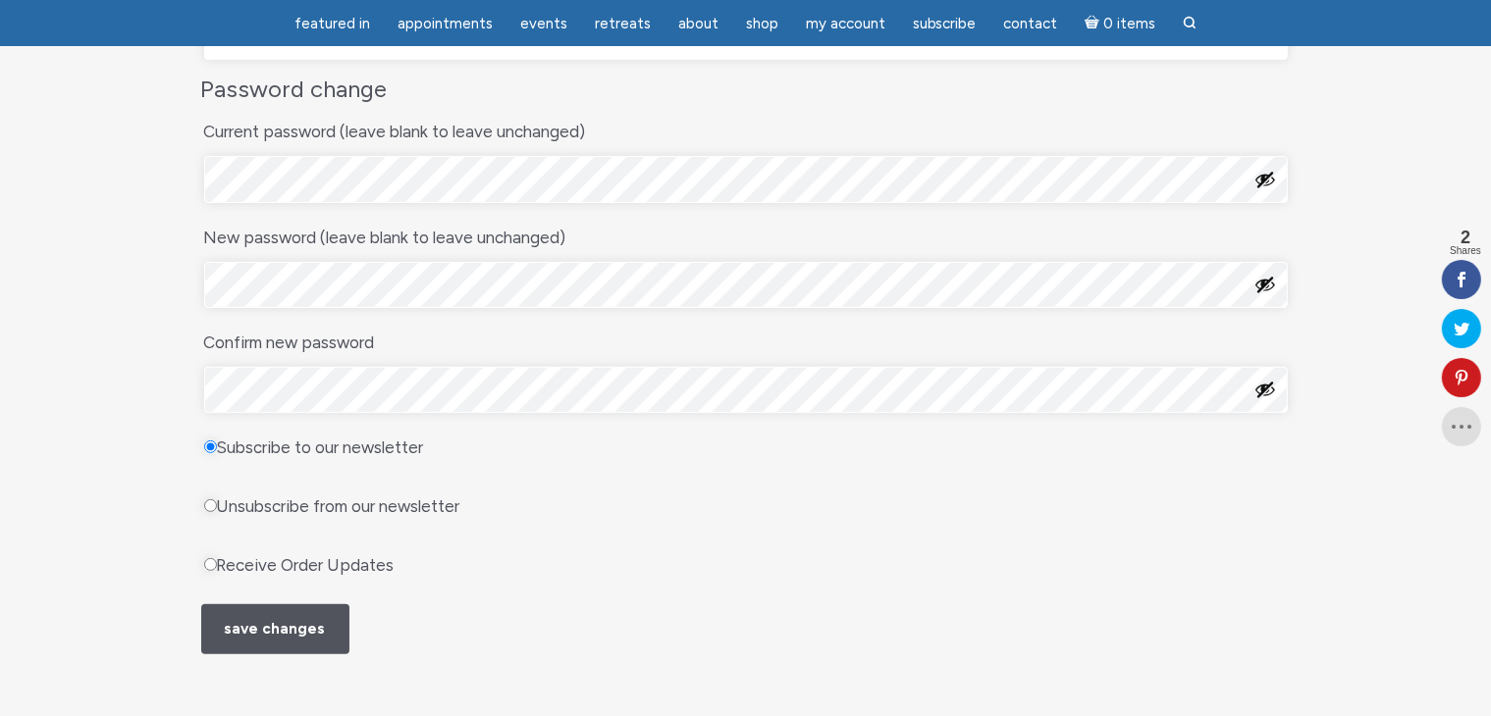
scroll to position [687, 0]
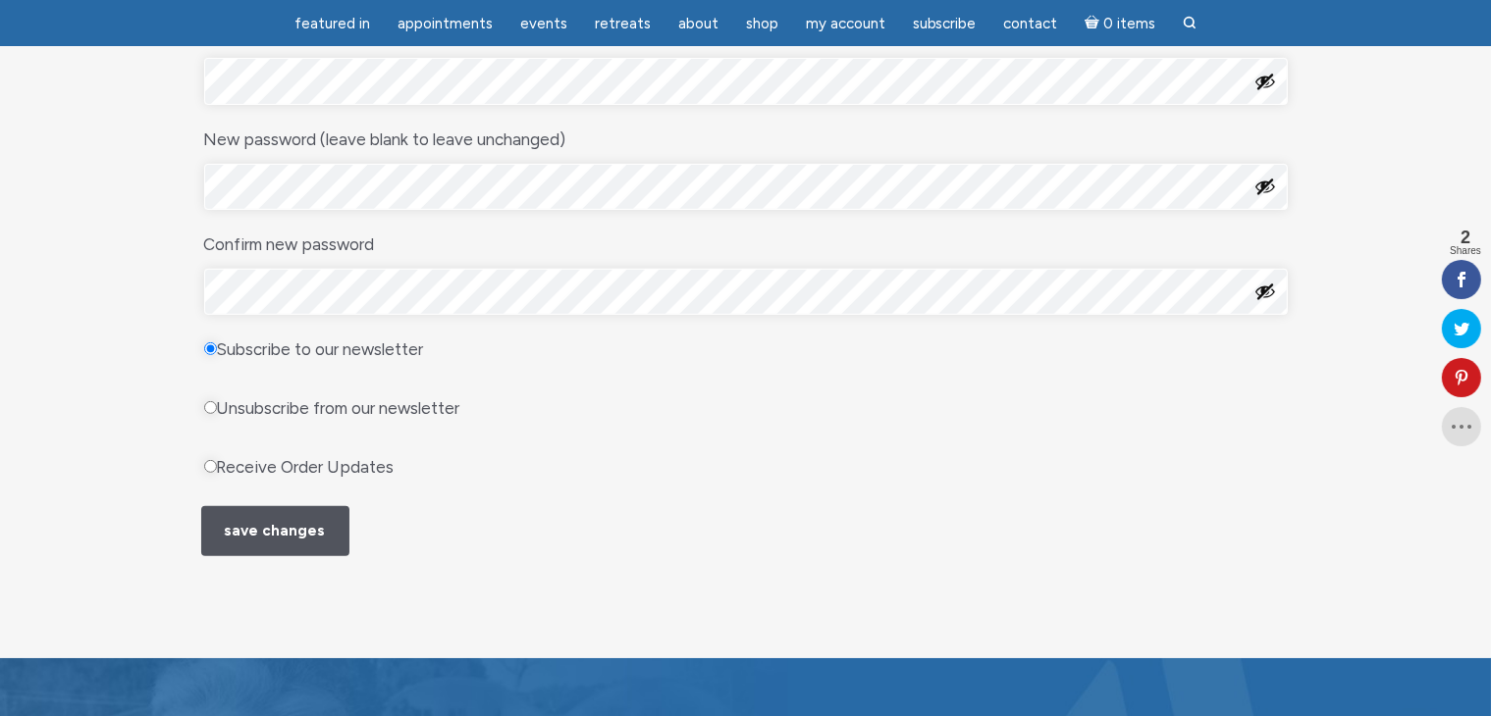
click at [1268, 302] on button "Show password" at bounding box center [1265, 292] width 22 height 22
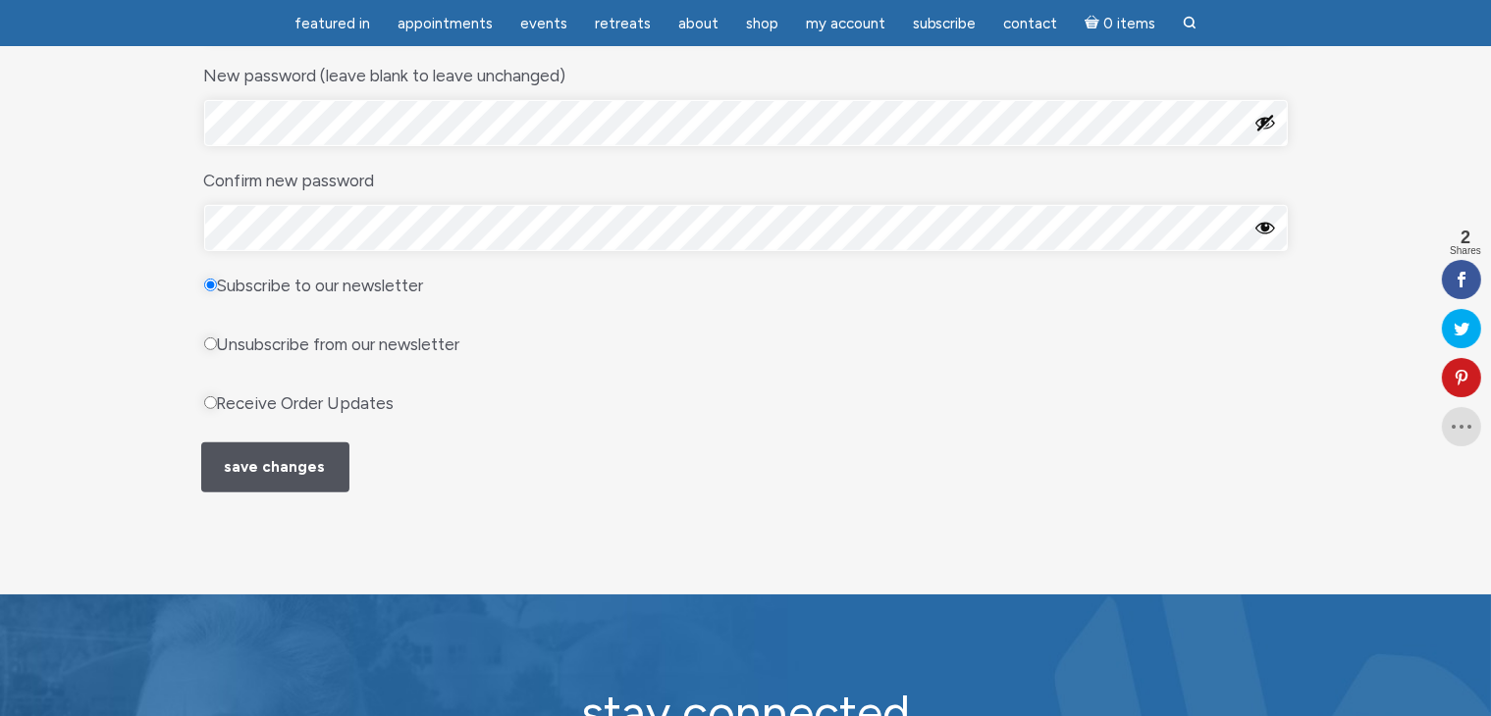
scroll to position [785, 0]
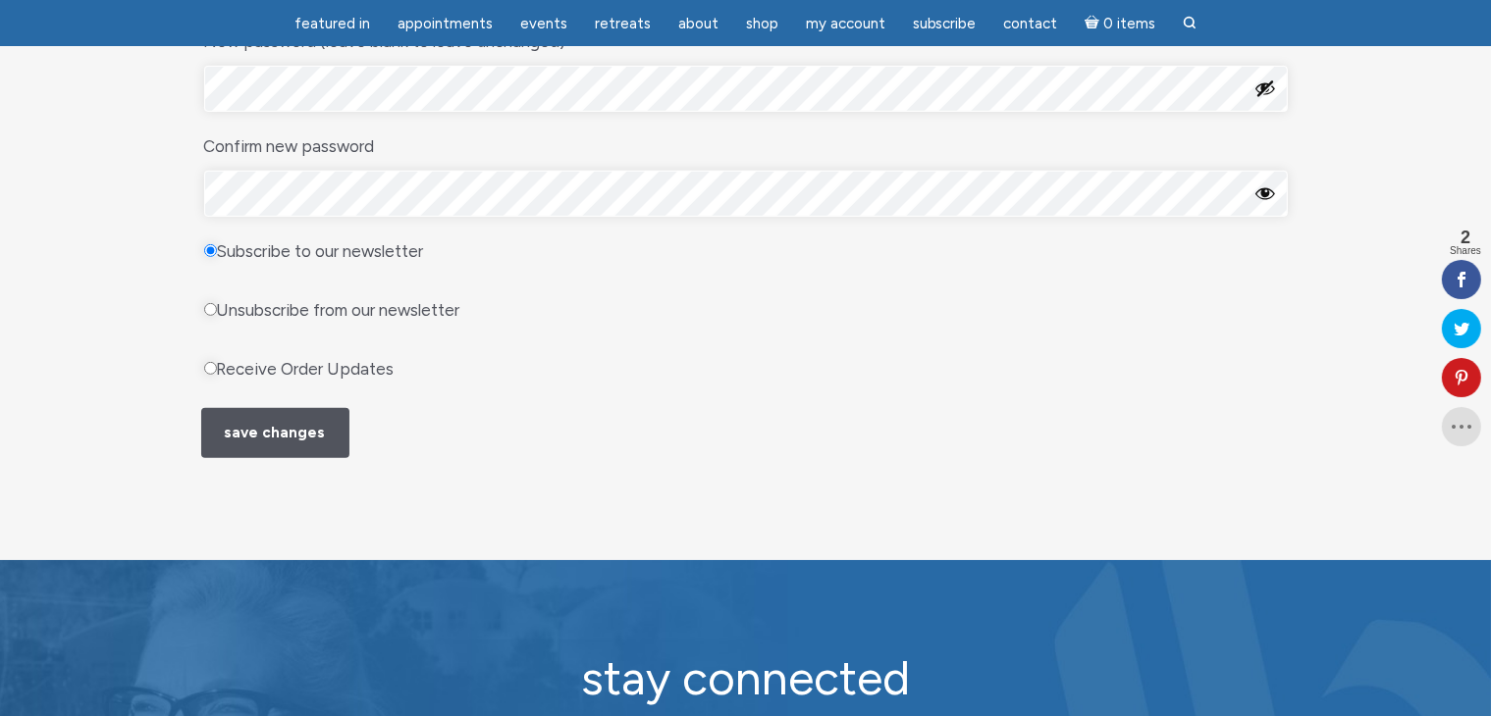
click at [207, 375] on input "Receive Order Updates" at bounding box center [210, 368] width 13 height 13
radio input "true"
click at [216, 257] on input "Subscribe to our newsletter" at bounding box center [210, 250] width 13 height 13
radio input "true"
click at [206, 375] on input "Receive Order Updates" at bounding box center [210, 368] width 13 height 13
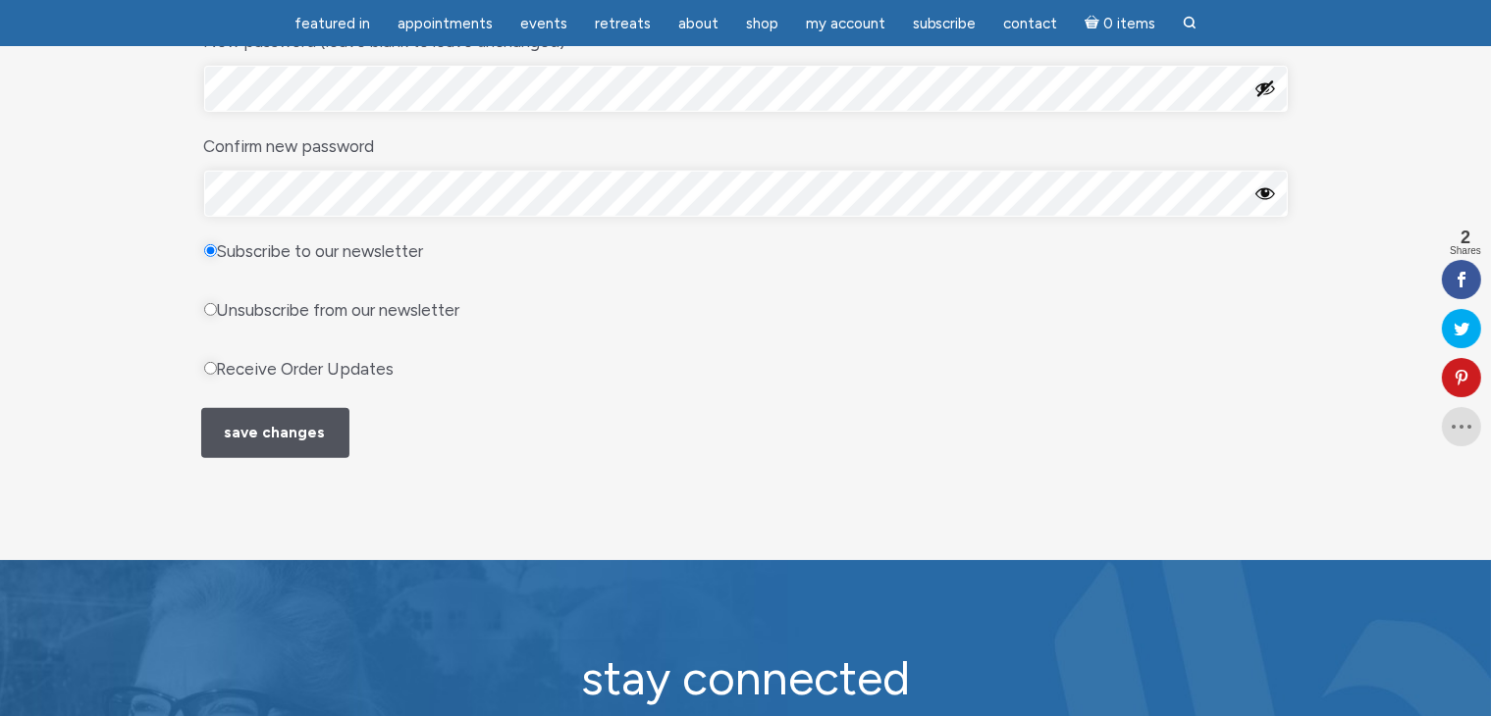
radio input "true"
click at [263, 458] on button "Save changes" at bounding box center [275, 433] width 148 height 50
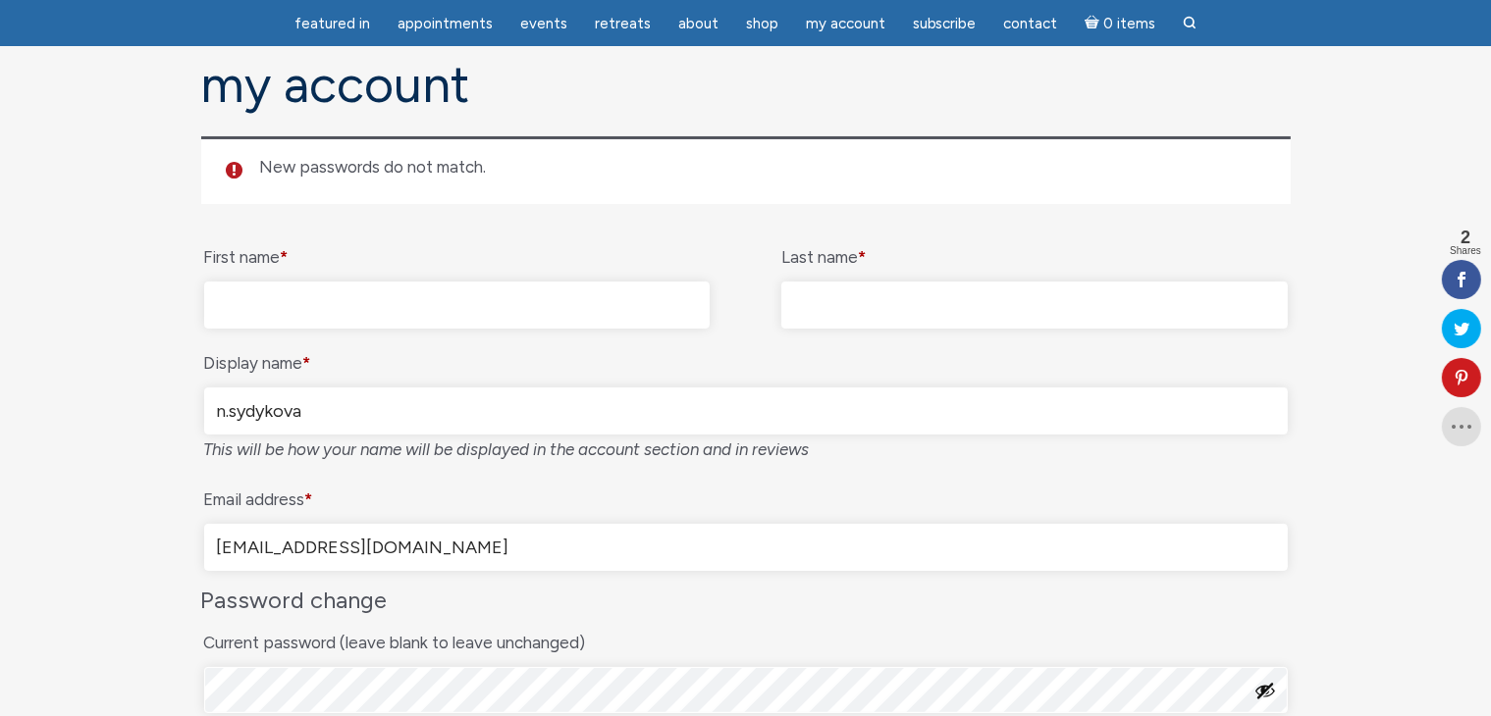
scroll to position [196, 0]
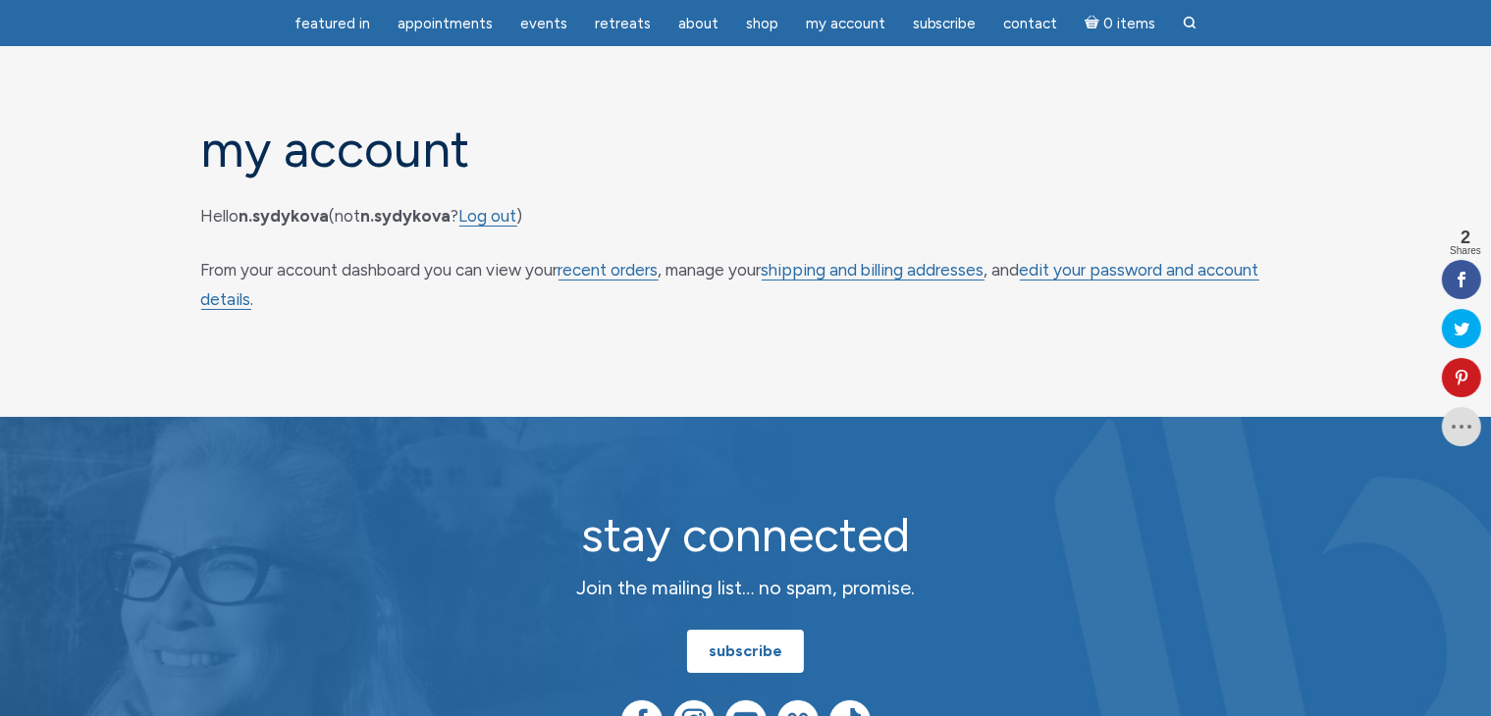
scroll to position [98, 0]
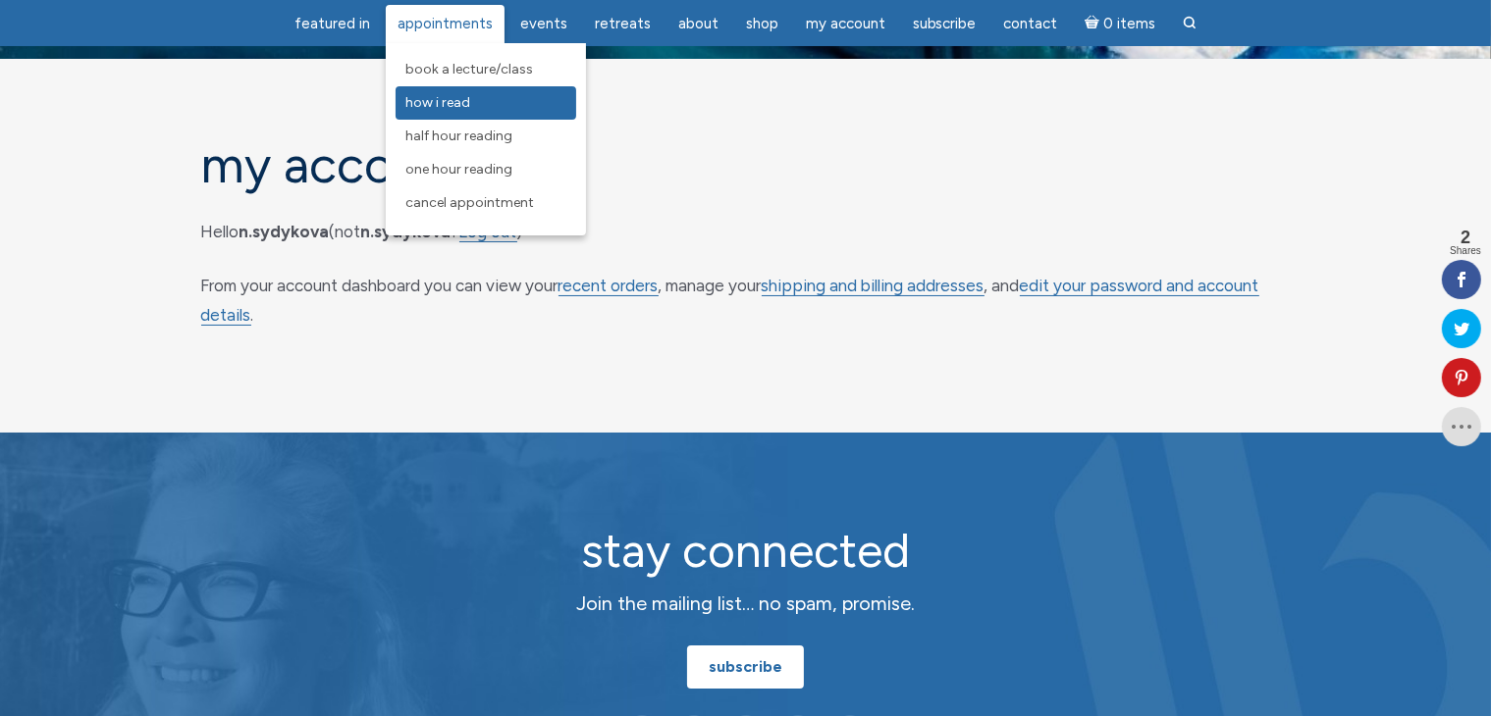
click at [451, 104] on span "How I Read" at bounding box center [437, 102] width 65 height 17
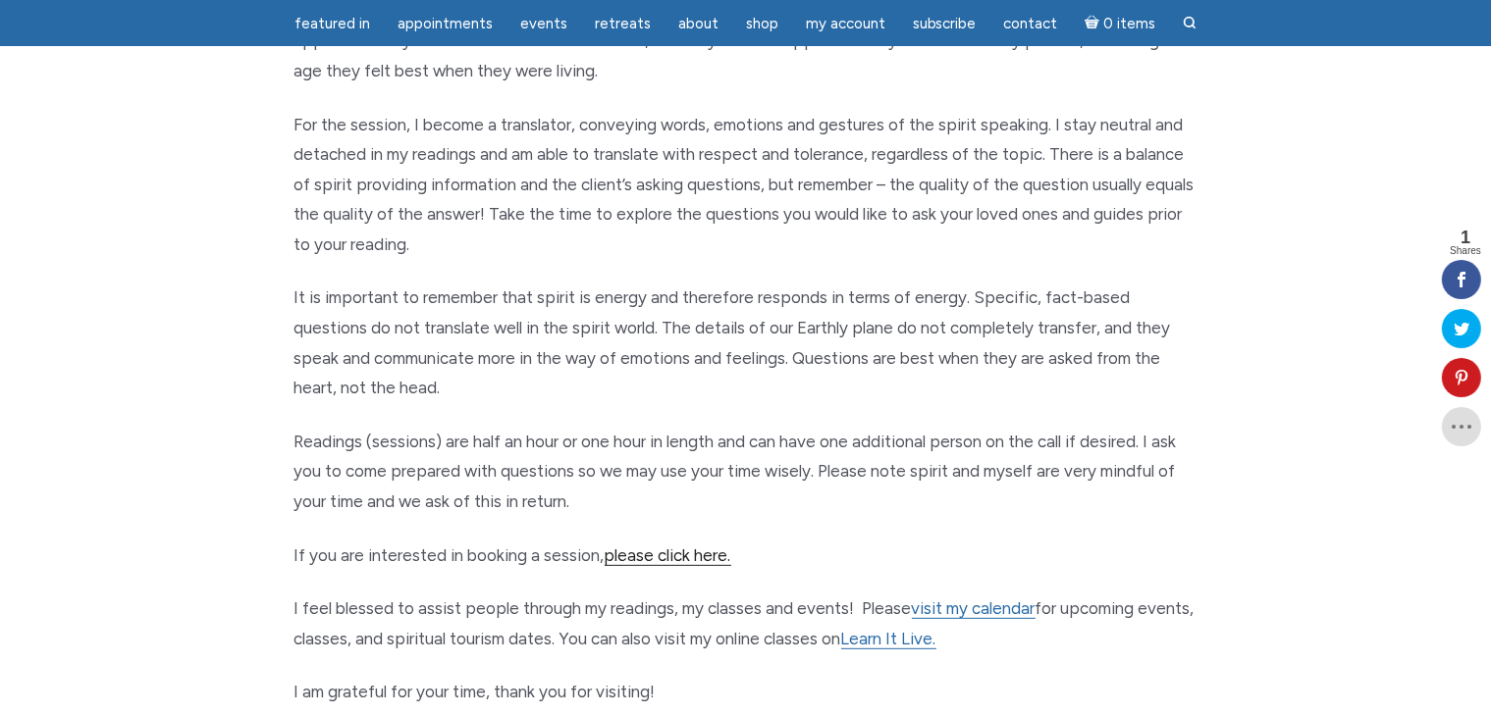
scroll to position [687, 0]
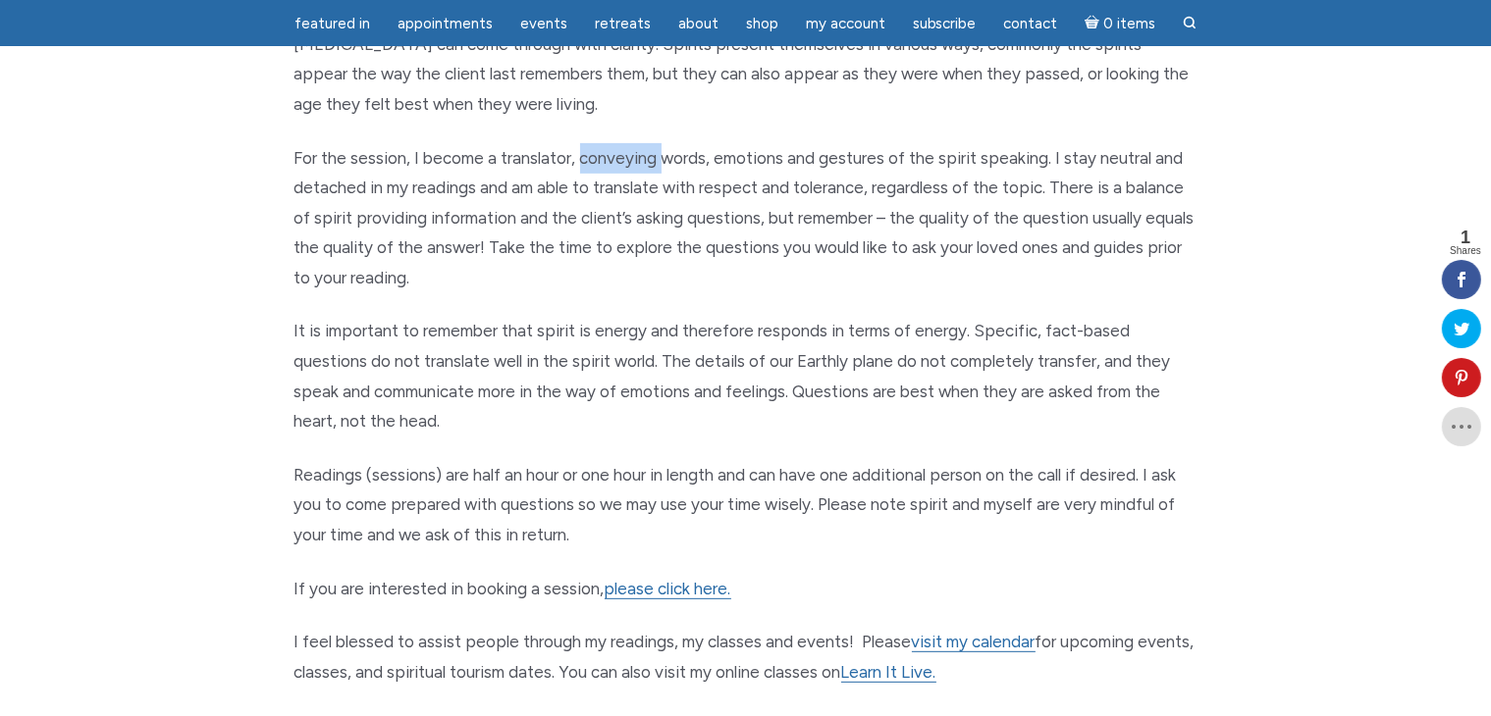
drag, startPoint x: 662, startPoint y: 156, endPoint x: 578, endPoint y: 153, distance: 83.5
click at [578, 153] on p "For the session, I become a translator, conveying words, emotions and gestures …" at bounding box center [745, 218] width 903 height 150
copy p "conveying"
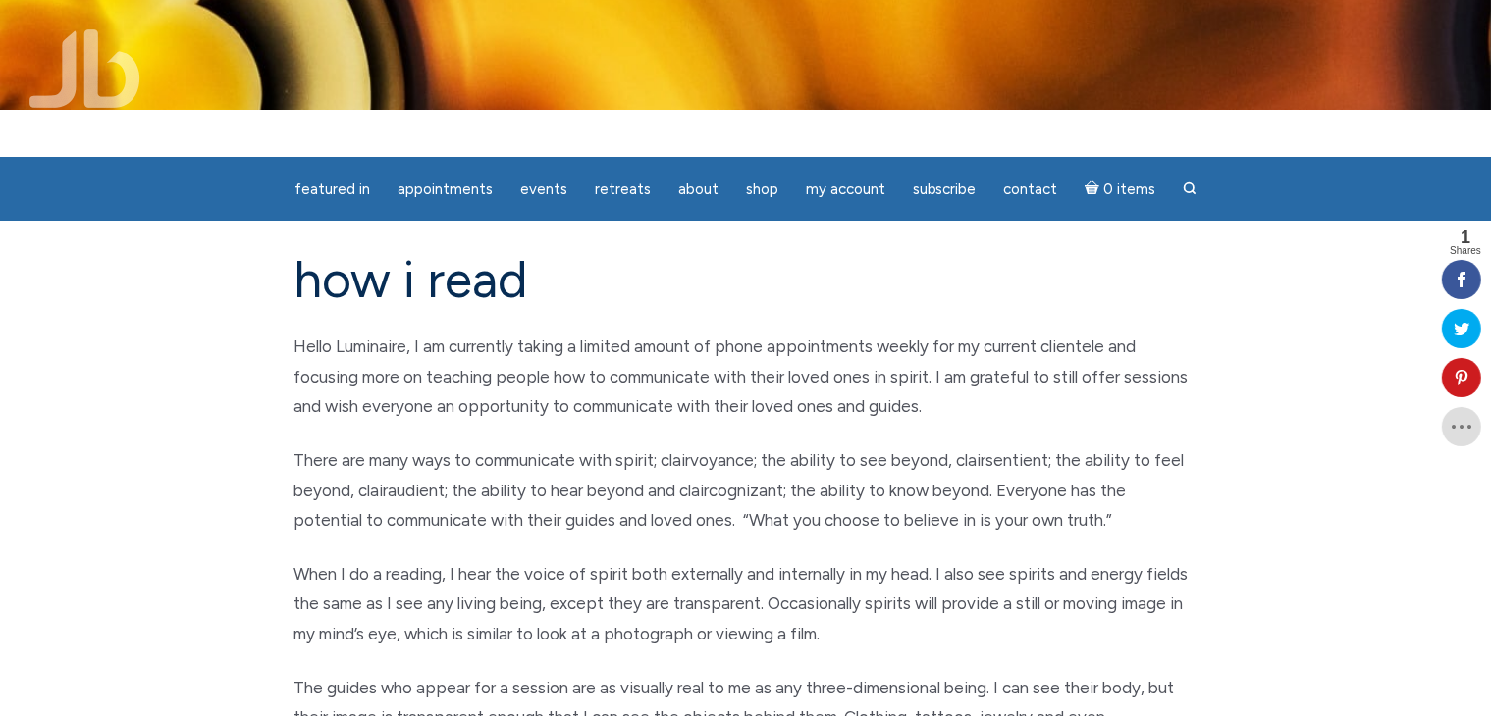
scroll to position [0, 0]
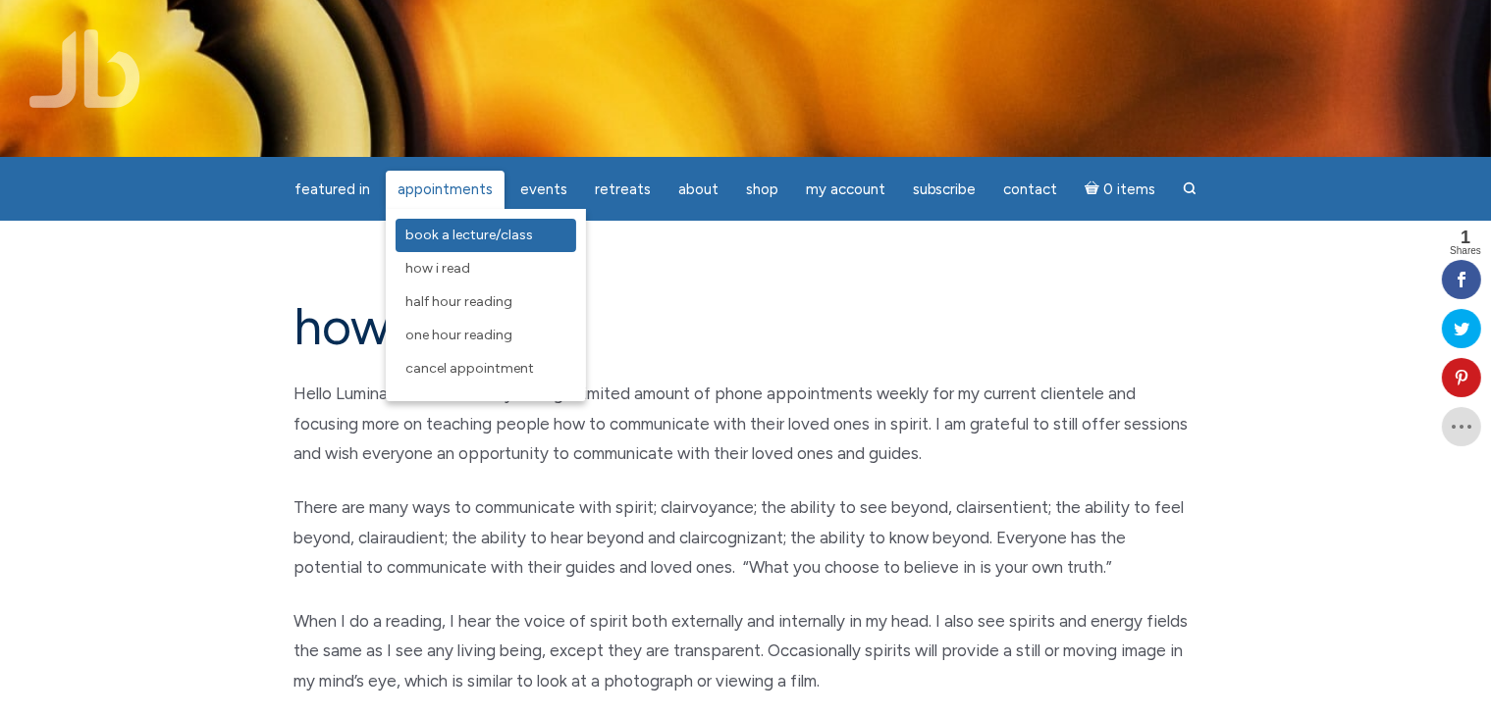
click at [435, 236] on span "Book a Lecture/Class" at bounding box center [469, 235] width 128 height 17
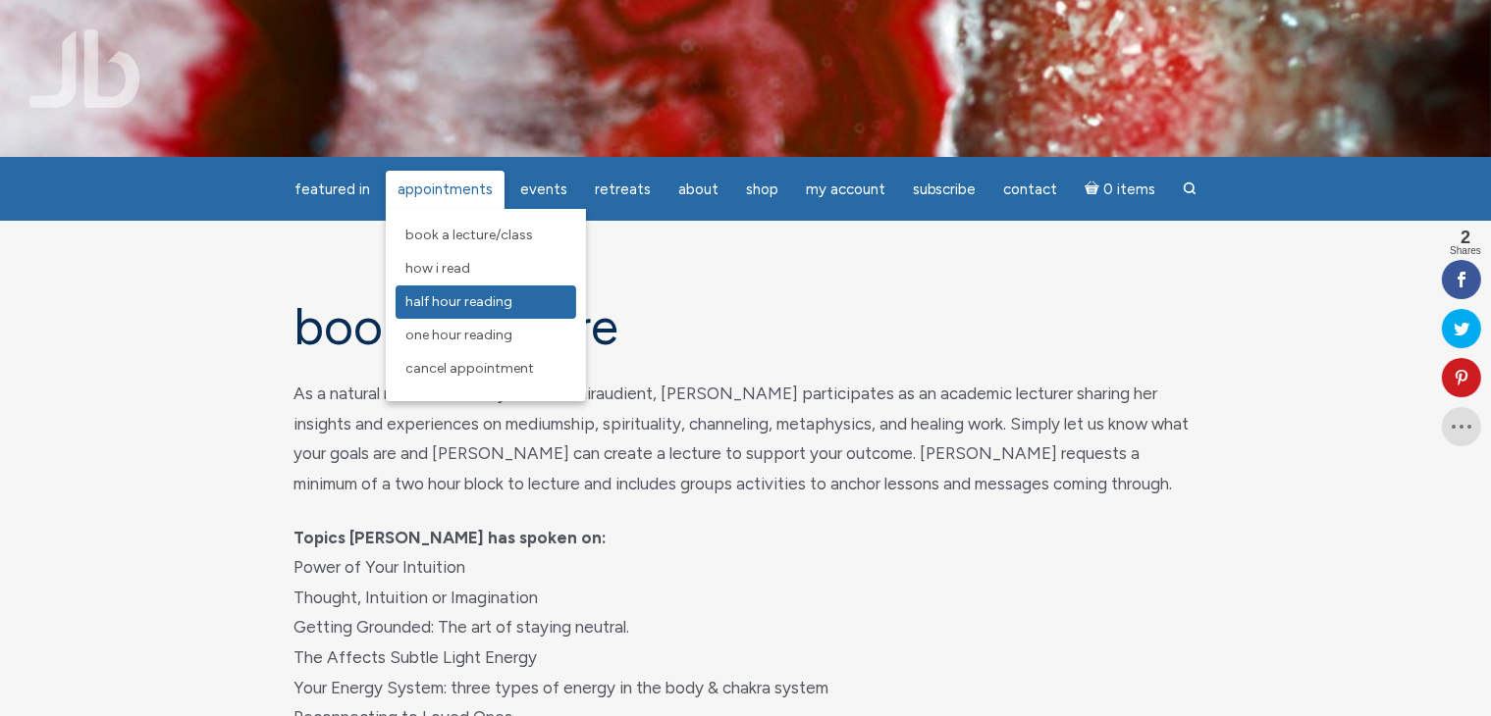
click at [438, 304] on span "Half Hour Reading" at bounding box center [458, 301] width 107 height 17
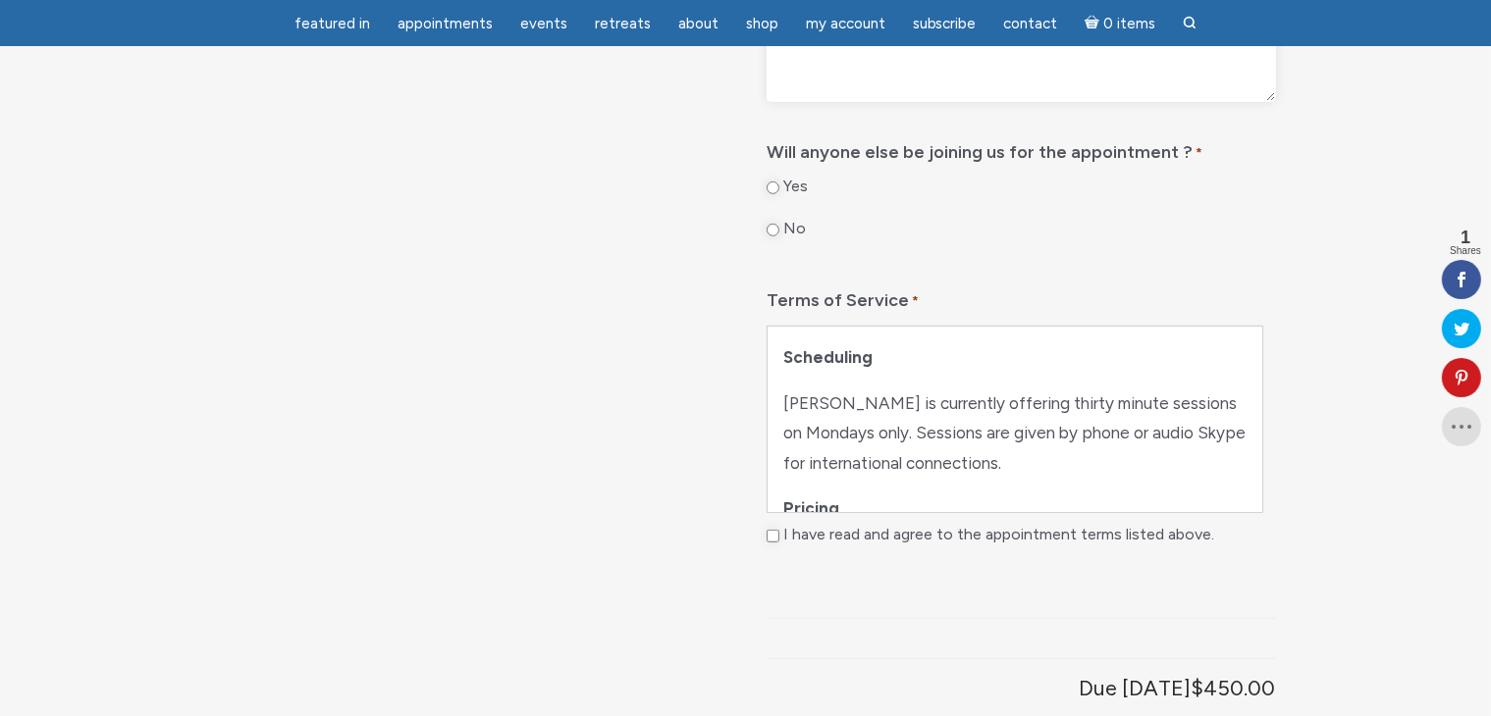
scroll to position [981, 0]
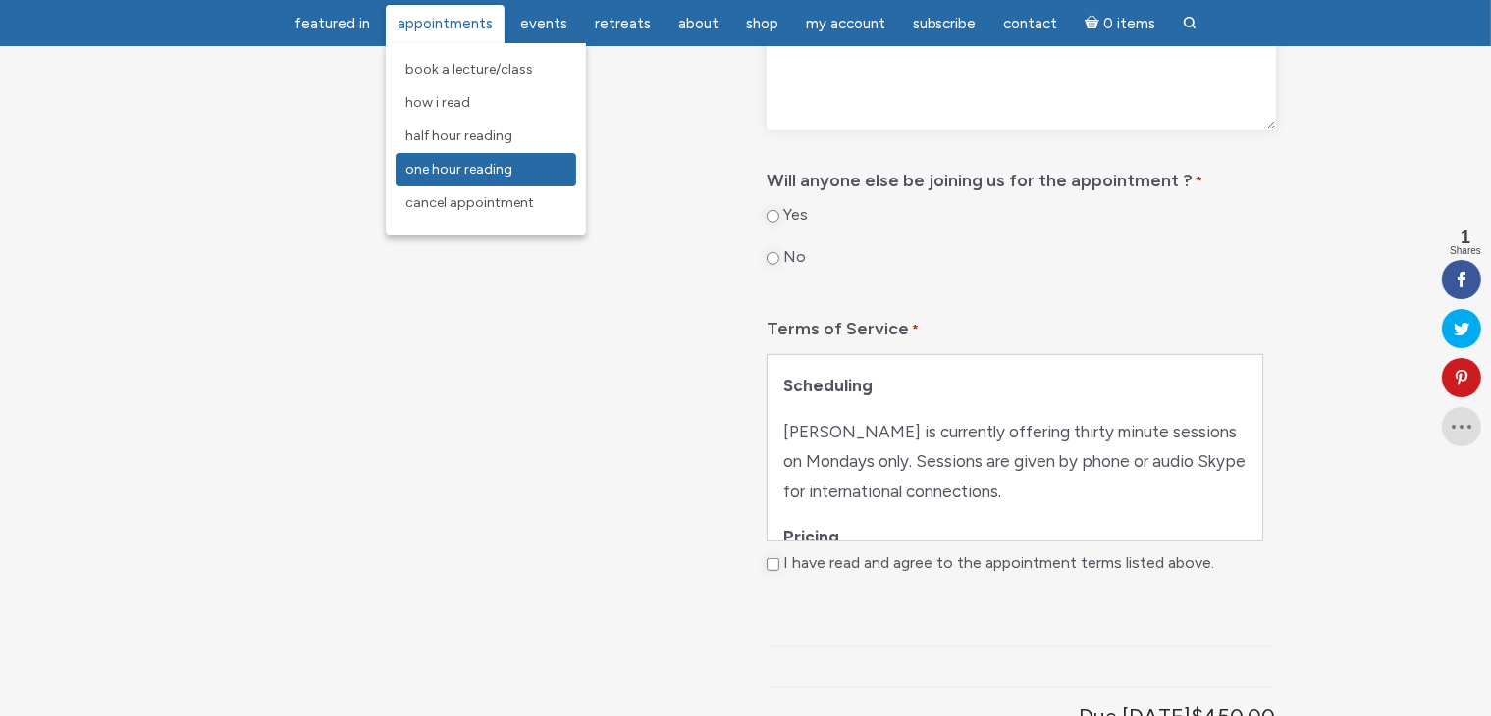
click at [436, 172] on span "One Hour Reading" at bounding box center [458, 169] width 107 height 17
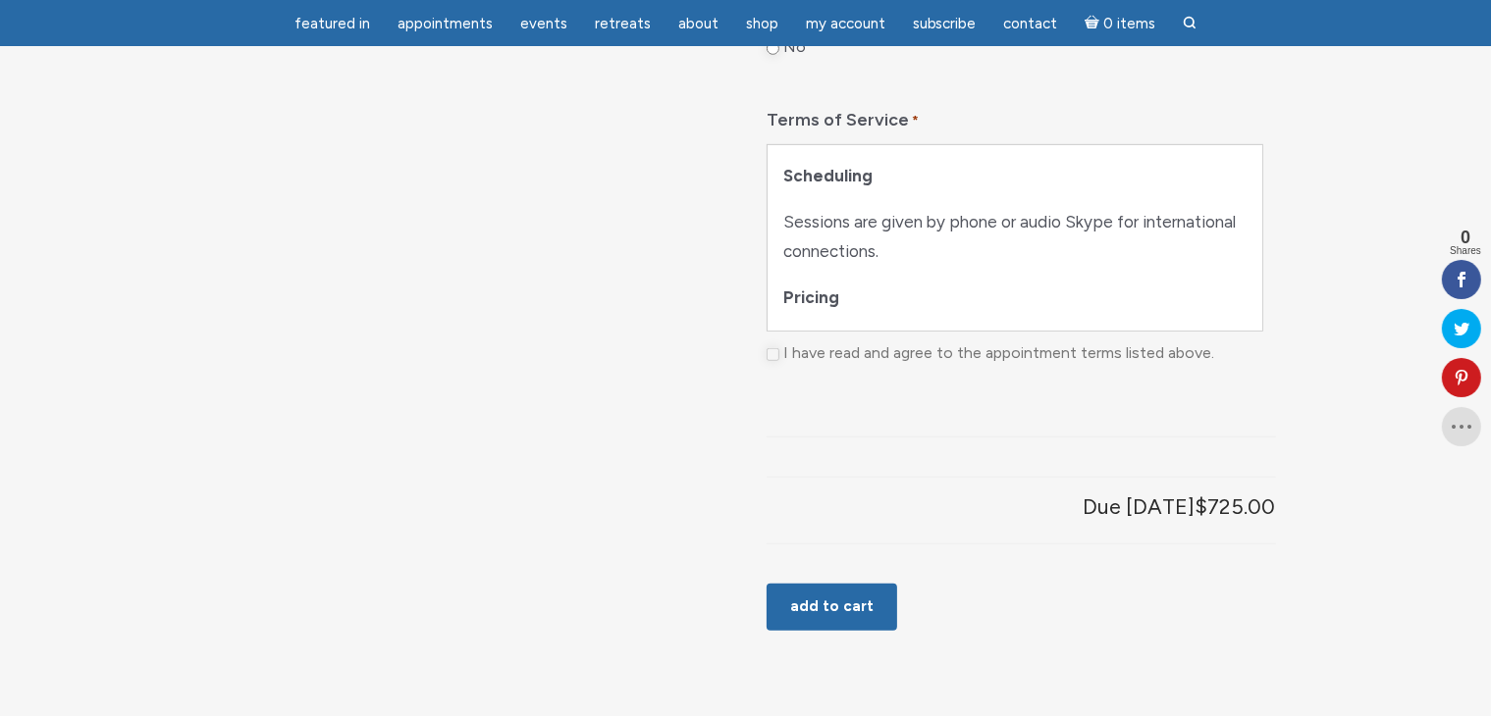
scroll to position [1276, 0]
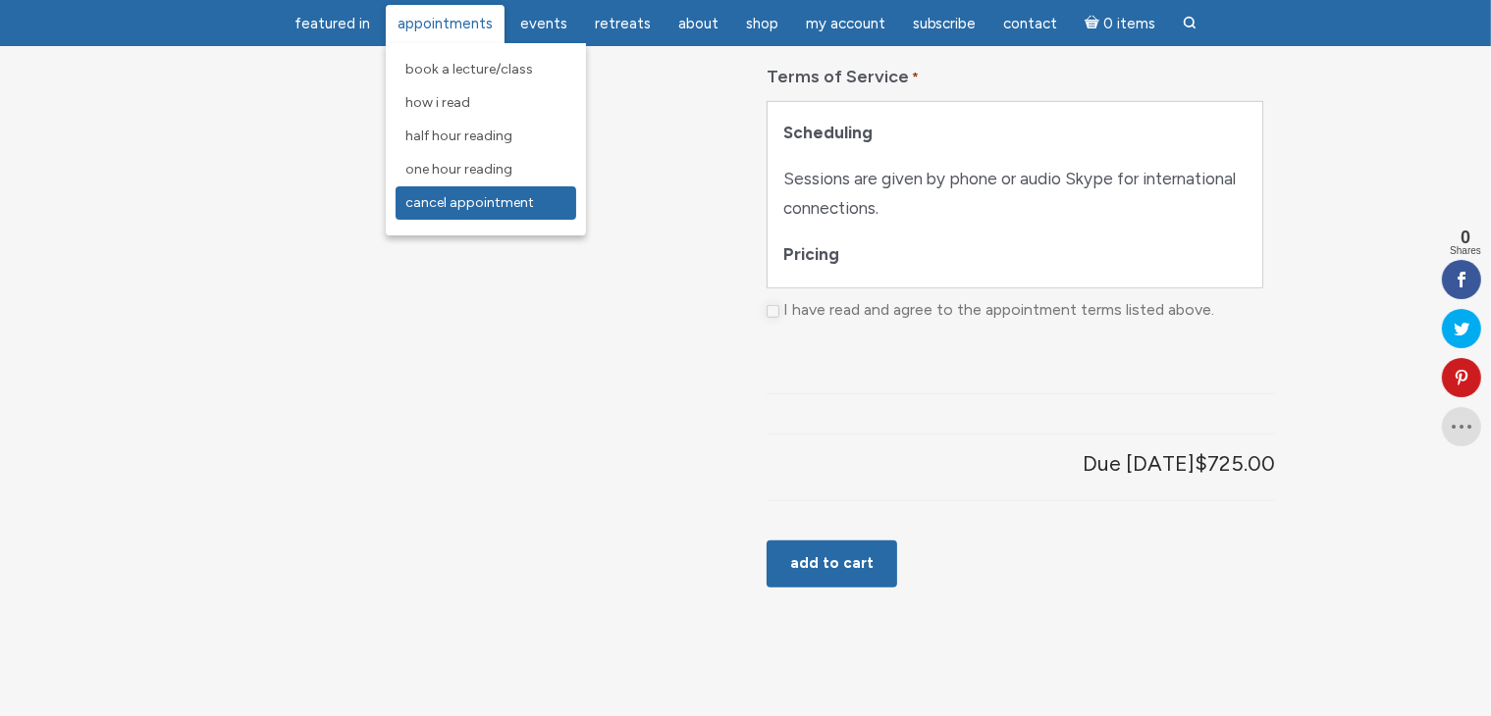
click at [444, 209] on span "Cancel Appointment" at bounding box center [469, 202] width 129 height 17
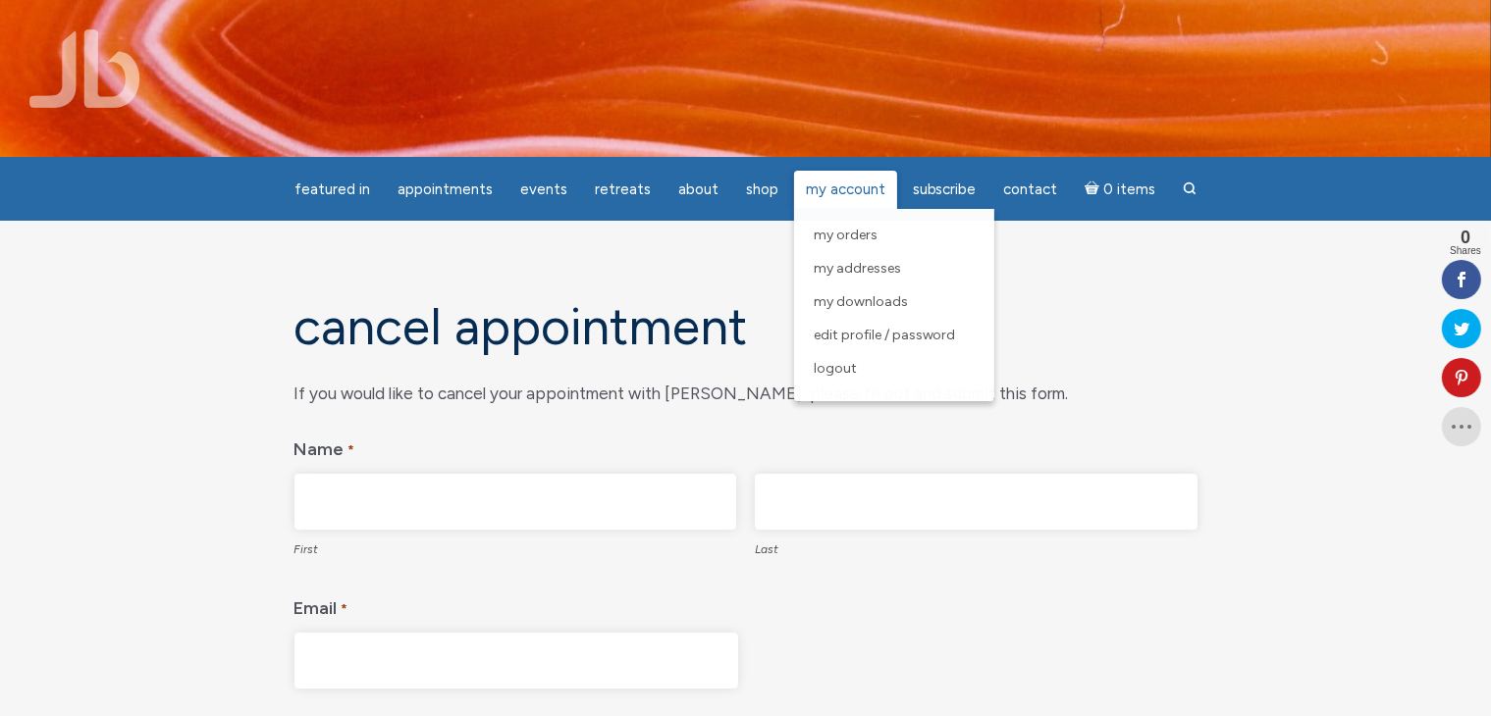
click at [824, 191] on span "My Account" at bounding box center [846, 190] width 80 height 18
click at [832, 372] on span "Logout" at bounding box center [835, 368] width 43 height 17
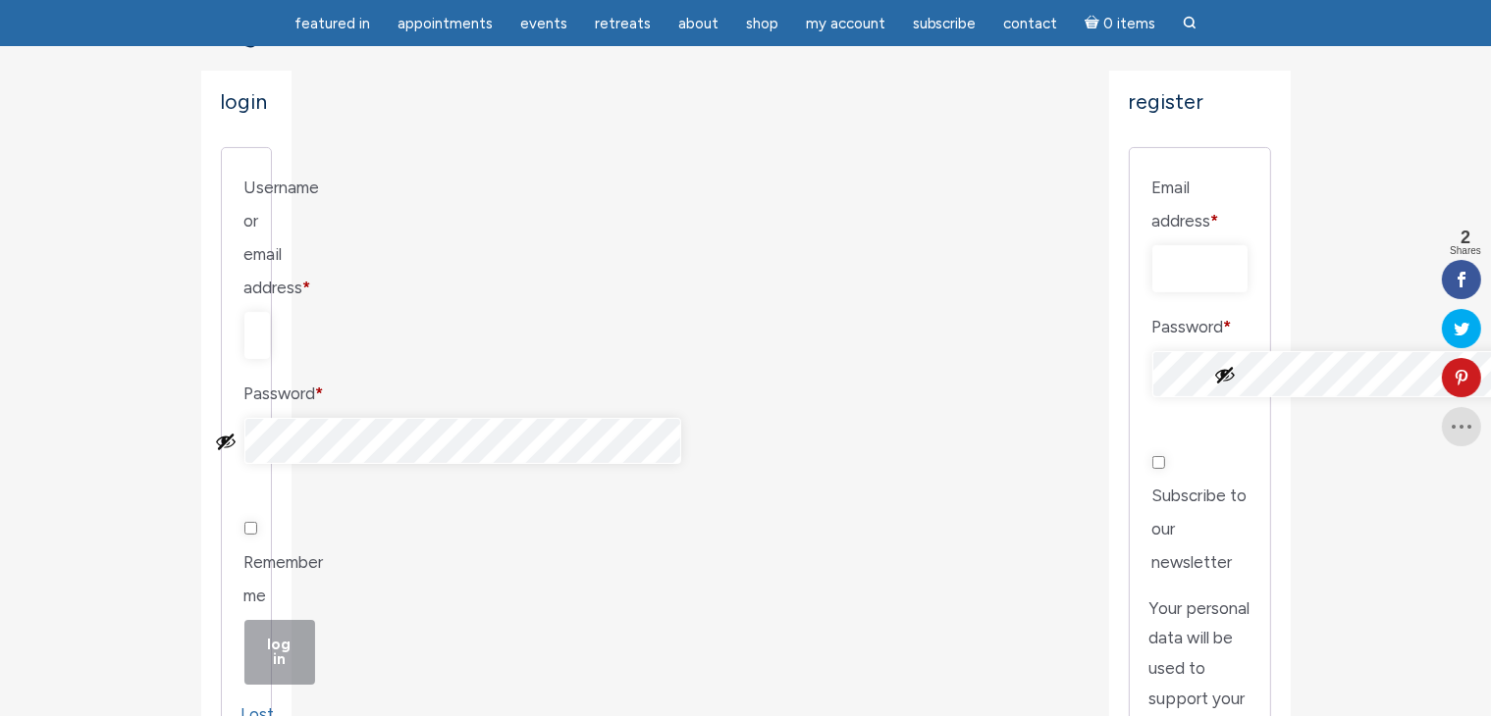
scroll to position [393, 0]
